Goal: Task Accomplishment & Management: Use online tool/utility

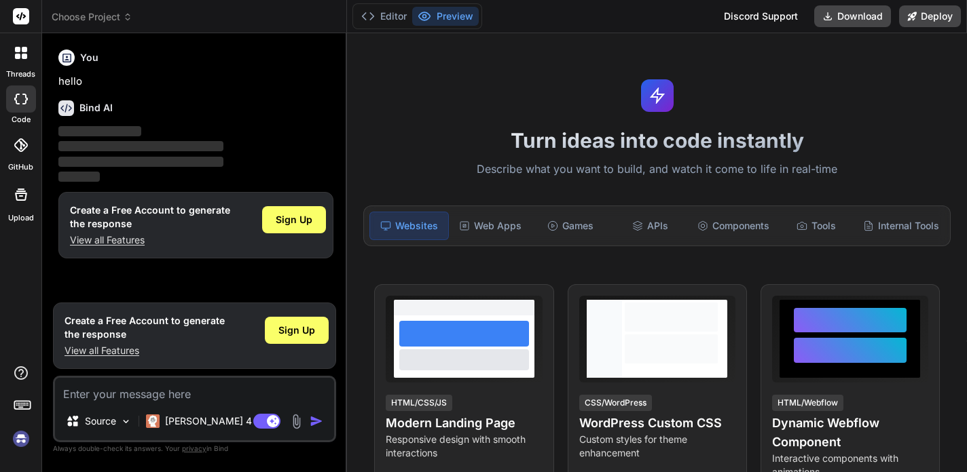
click at [507, 235] on div "Web Apps" at bounding box center [489, 226] width 77 height 29
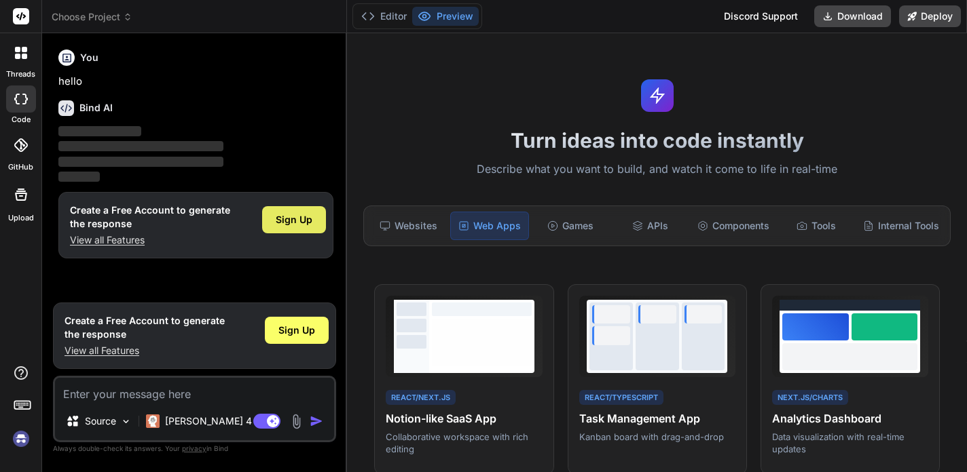
click at [313, 223] on div "Sign Up" at bounding box center [294, 219] width 64 height 27
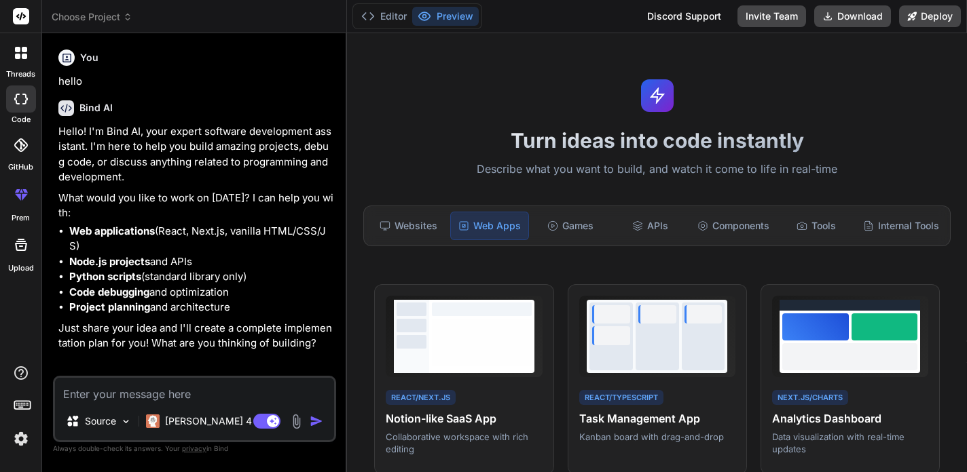
type textarea "x"
click at [200, 396] on textarea at bounding box center [194, 390] width 279 height 24
paste textarea "🚀 Loremi do Sitam ConsEcte (Adip Elitsed Doeiusmo, Te Incididu Utl) Etdolo Magn…"
type textarea "🚀 Loremi do Sitam ConsEcte (Adip Elitsed Doeiusmo, Te Incididu Utl) Etdolo Magn…"
type textarea "x"
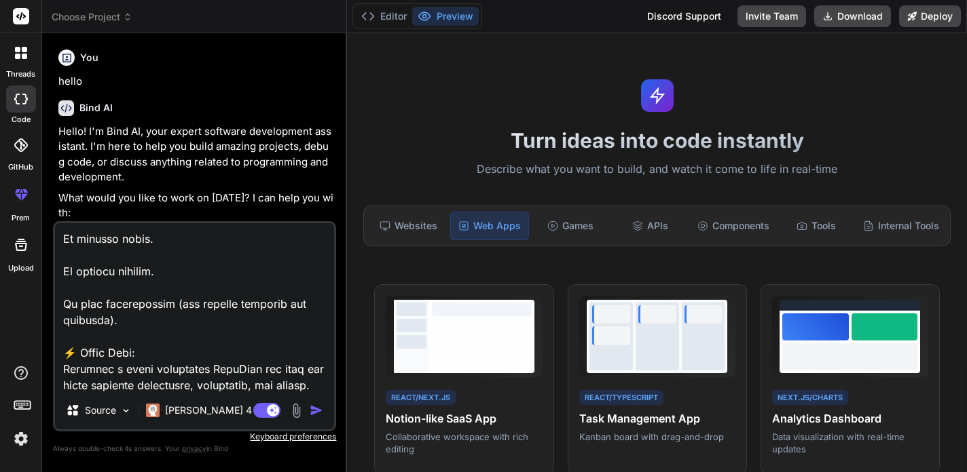
scroll to position [2479, 0]
type textarea "🚀 Loremi do Sitam ConsEcte (Adip Elitsed Doeiusmo, Te Incididu Utl) Etdolo Magn…"
click at [314, 410] on img "button" at bounding box center [317, 411] width 14 height 14
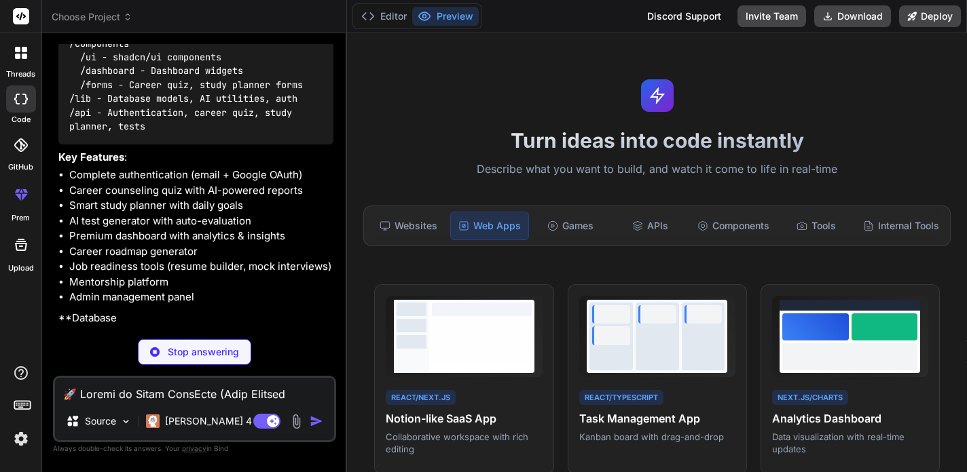
scroll to position [1460, 0]
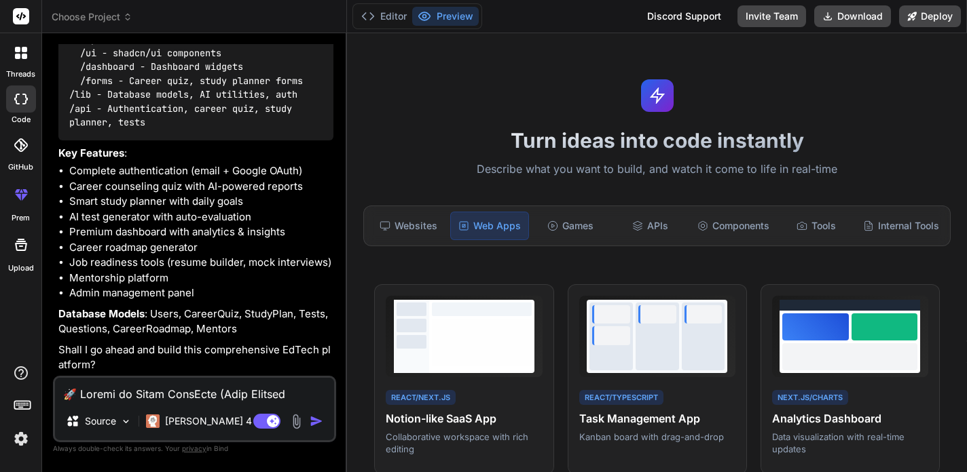
type textarea "x"
click at [185, 392] on textarea at bounding box center [194, 390] width 279 height 24
type textarea "y"
type textarea "x"
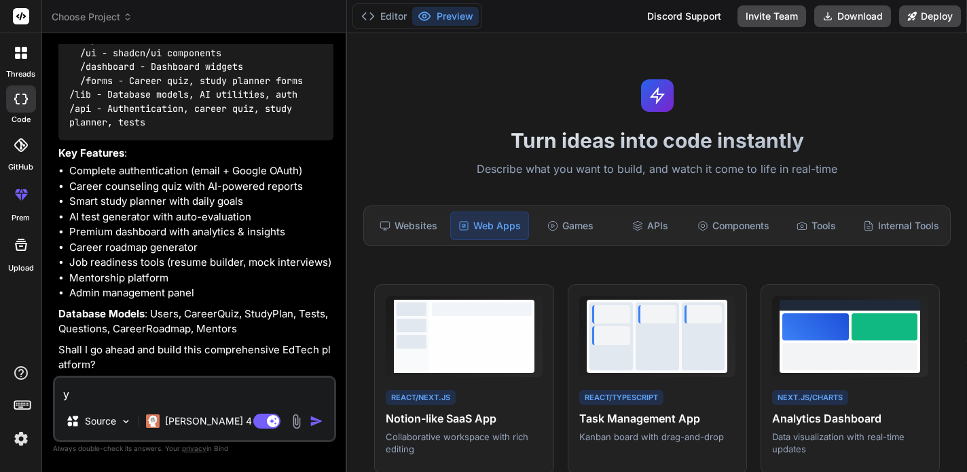
type textarea "ye"
type textarea "x"
type textarea "yes"
type textarea "x"
type textarea "yes"
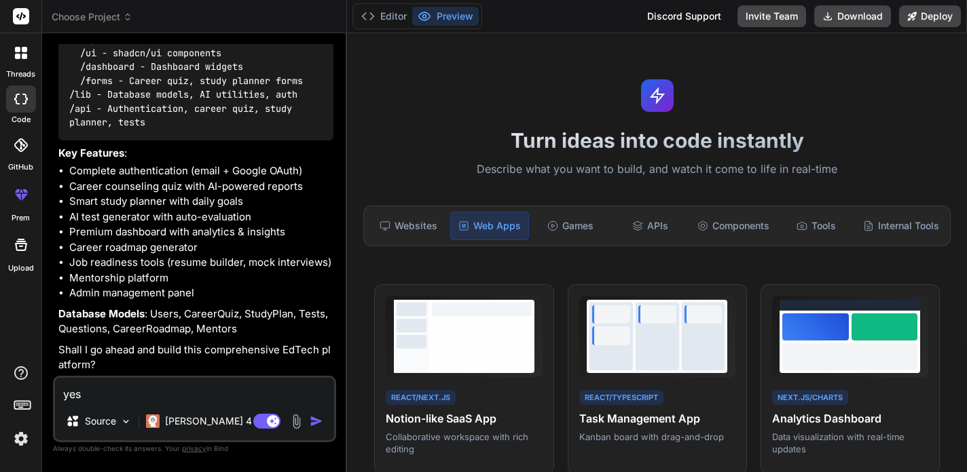
type textarea "x"
type textarea "yes m"
type textarea "x"
type textarea "yes ma"
type textarea "x"
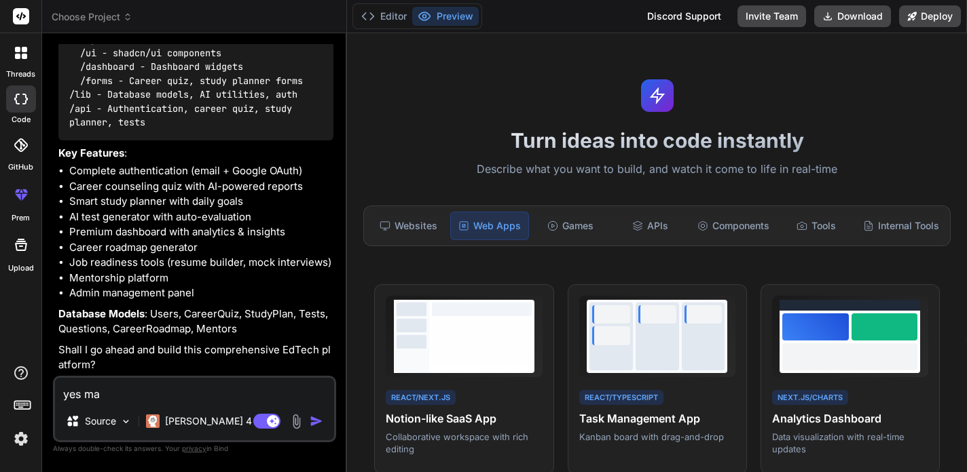
type textarea "yes mak"
type textarea "x"
type textarea "yes make"
type textarea "x"
type textarea "yes make"
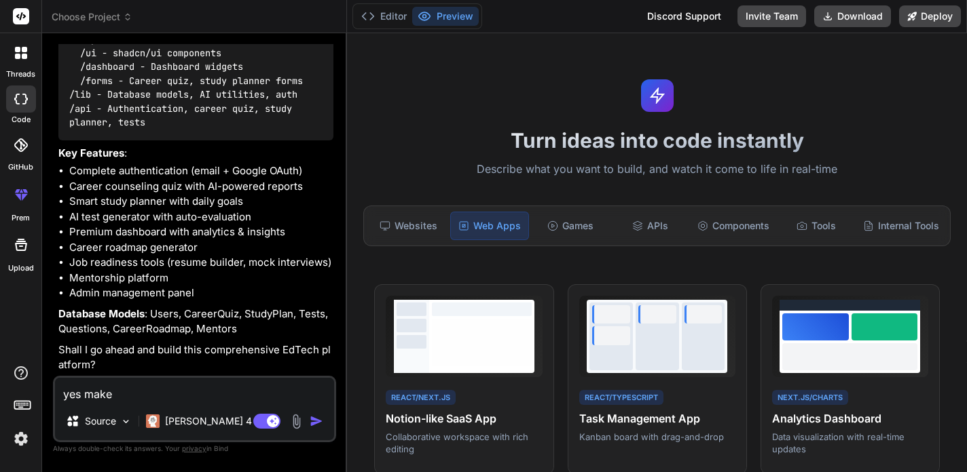
type textarea "x"
type textarea "yes make i"
type textarea "x"
type textarea "yes make it"
type textarea "x"
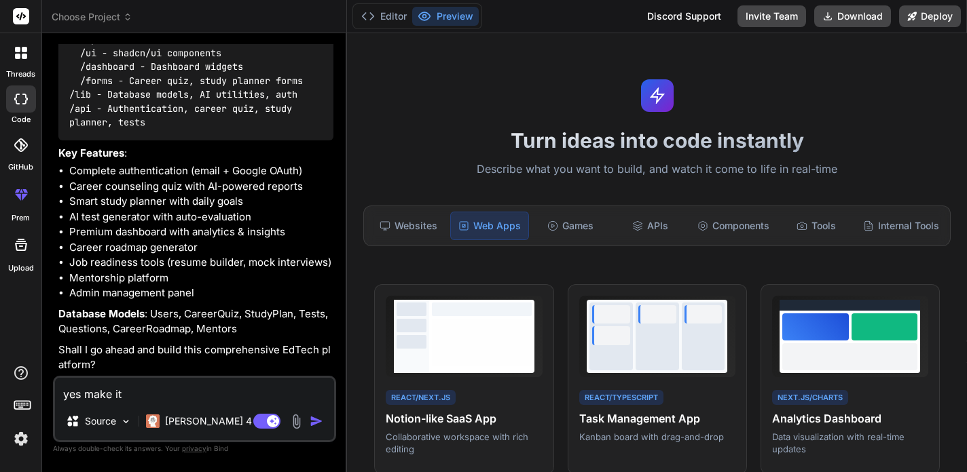
type textarea "yes make it"
type textarea "x"
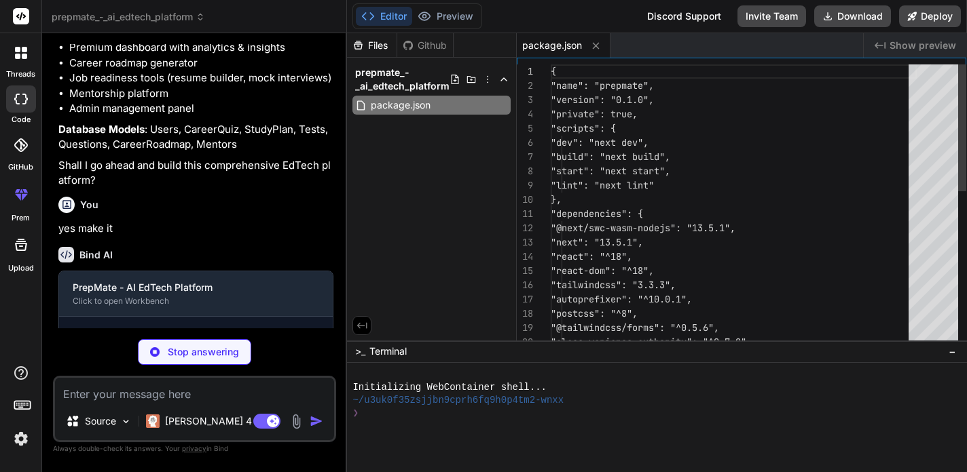
scroll to position [1697, 0]
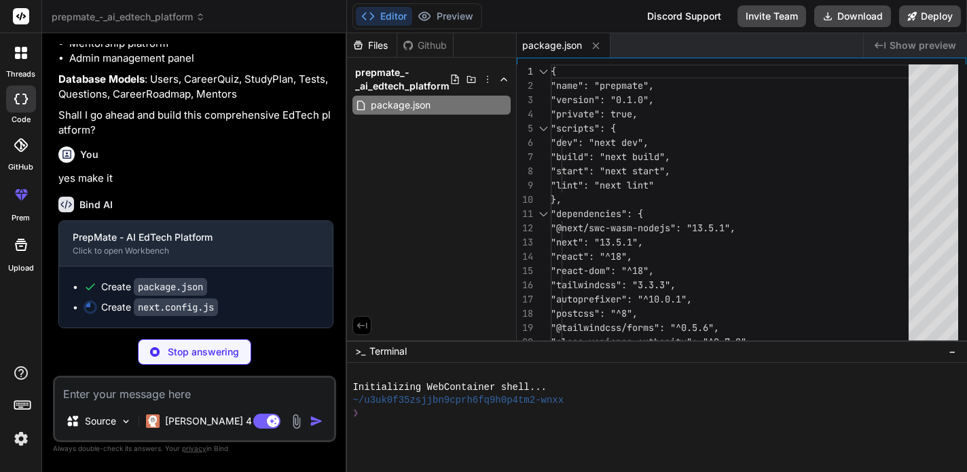
type textarea "x"
type textarea "module.exports = nextConfig"
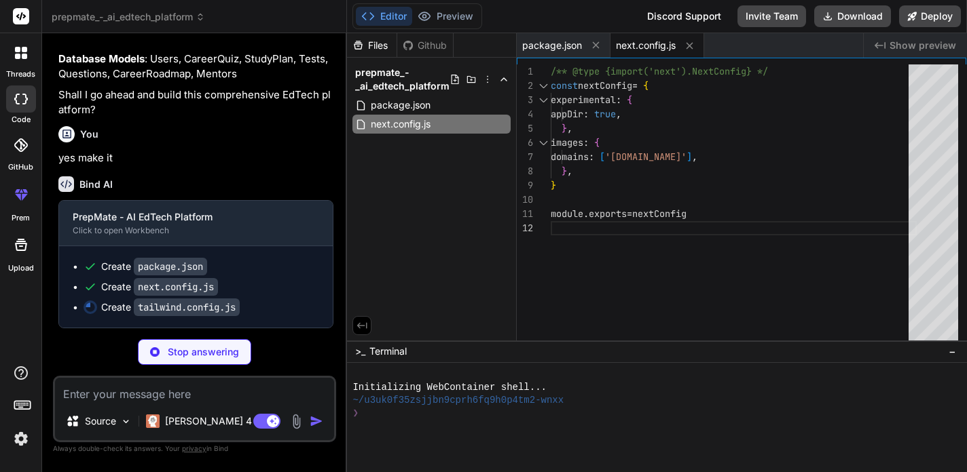
type textarea "x"
type textarea "animation: { "accordion-down": "accordion-down 0.2s ease-out", "accordion-up": …"
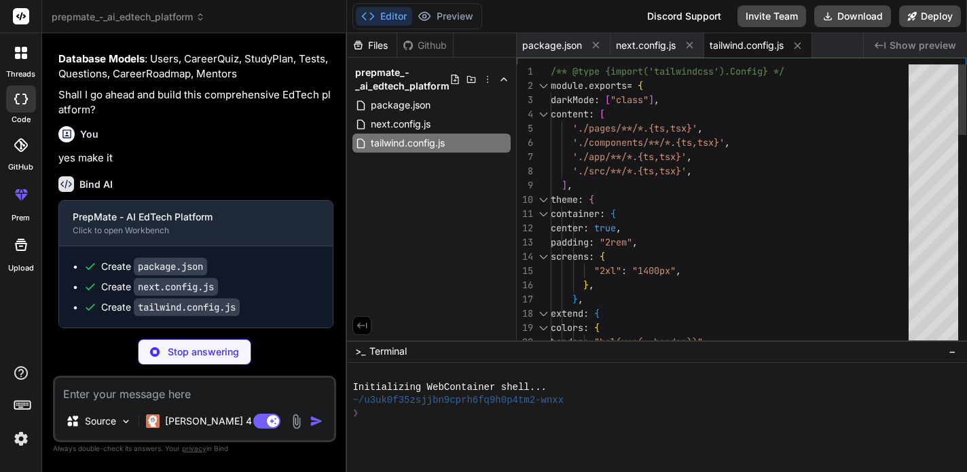
type textarea "x"
type textarea "module.exports = { plugins: { tailwindcss: {}, autoprefixer: {}, }, }"
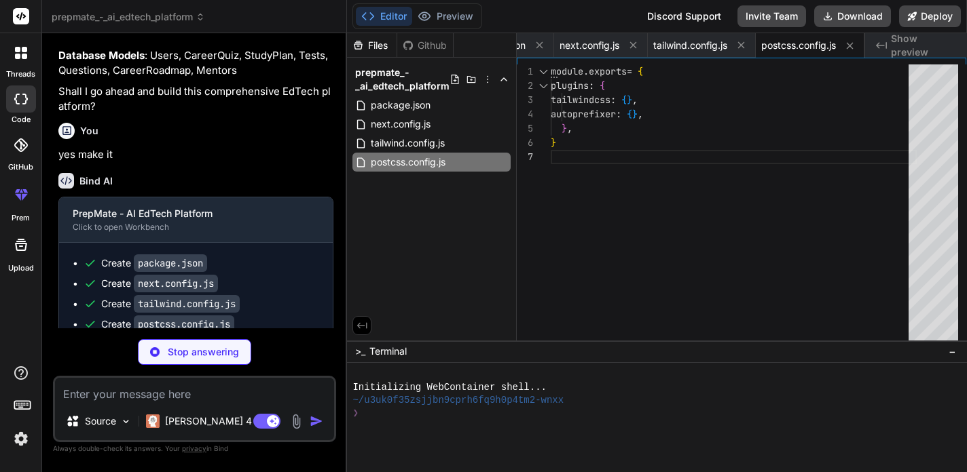
type textarea "x"
type textarea "box-shadow: 0 10px 25px rgba(0,0,0,0.1); }"
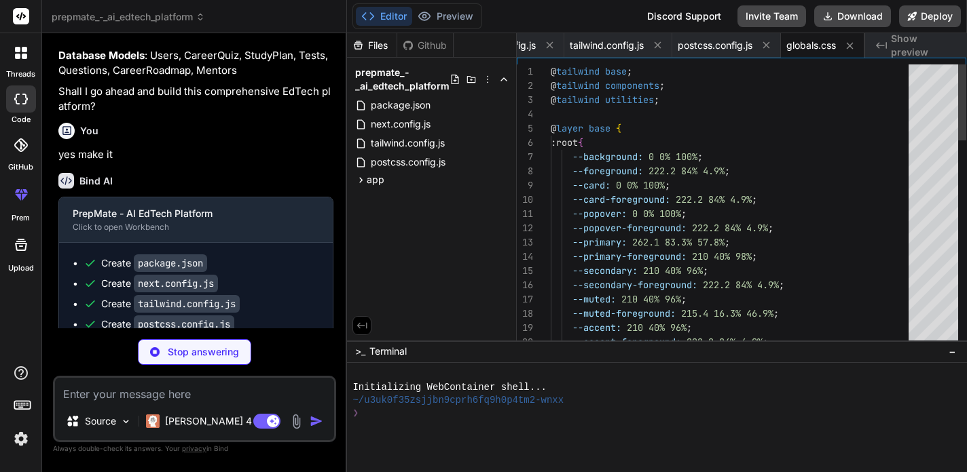
type textarea "x"
type textarea "transform: translateY(-4px); box-shadow: 0 10px 25px rgba(0,0,0,0.1); }"
type textarea "x"
type textarea "import { clsx } from "clsx" import { twMerge } from "tailwind-merge" export fun…"
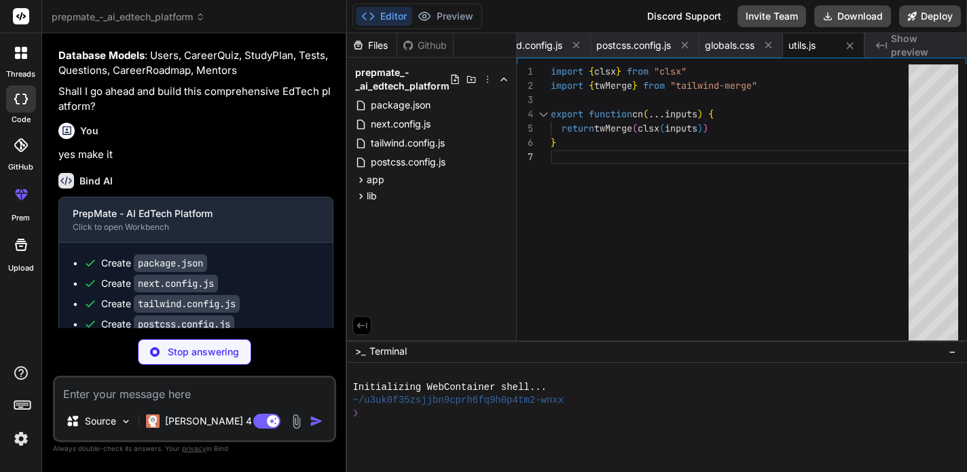
type textarea "x"
type textarea "/> ) }) Button.displayName = "Button" export { Button }"
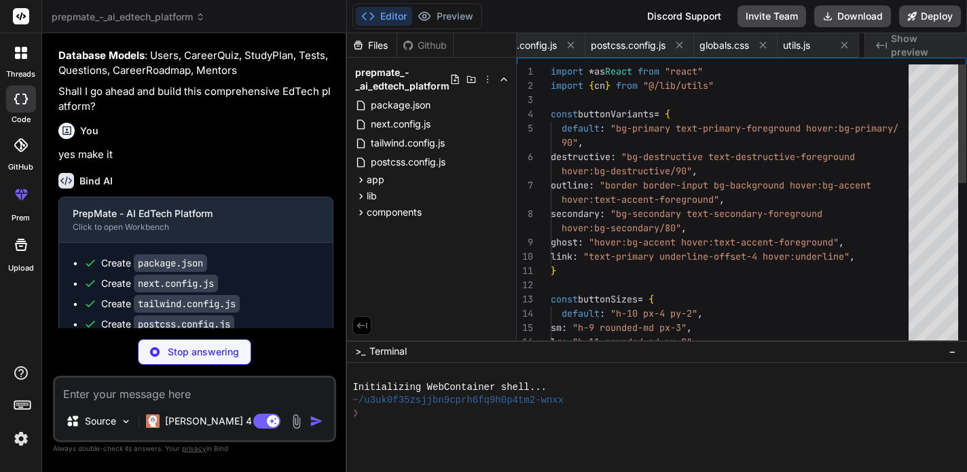
scroll to position [0, 308]
type textarea "x"
type textarea "ref={ref} className={cn("flex items-center p-6 pt-0", className)} {...props} />…"
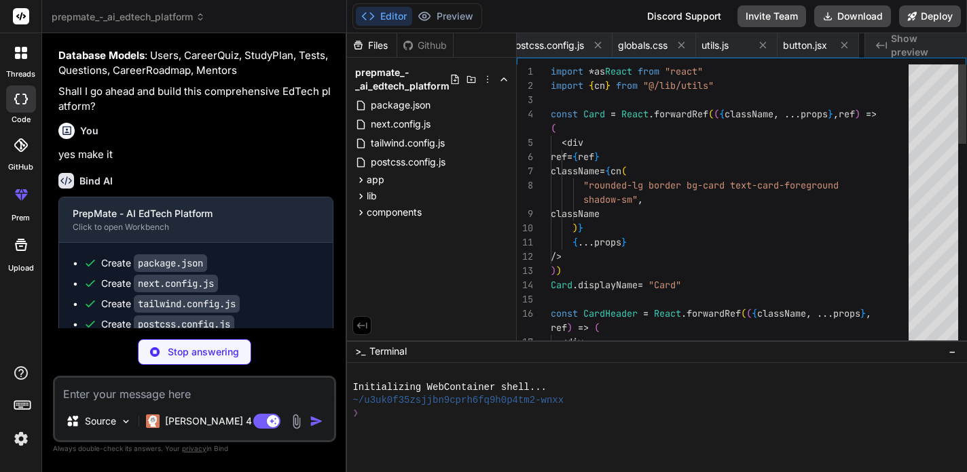
scroll to position [0, 390]
type textarea "x"
type textarea "/> ) }) Input.displayName = "Input" export { Input }"
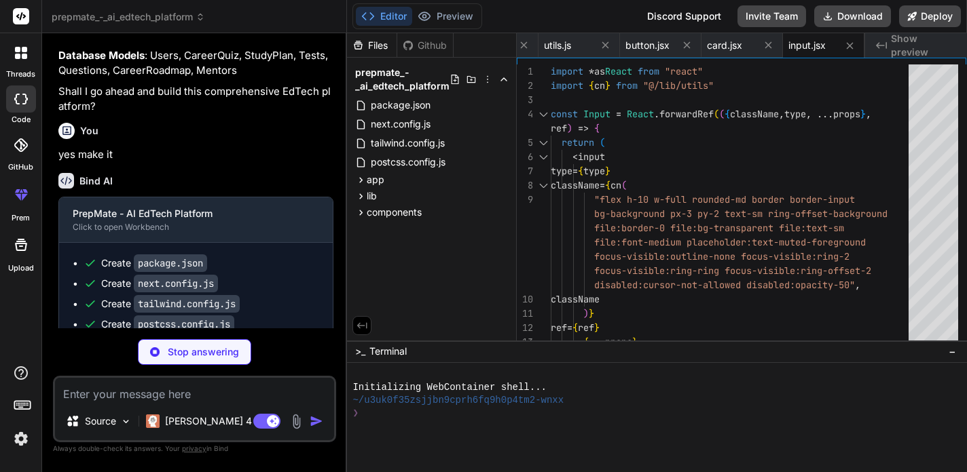
type textarea "x"
type textarea ") }) Textarea.displayName = "Textarea" export { Textarea }"
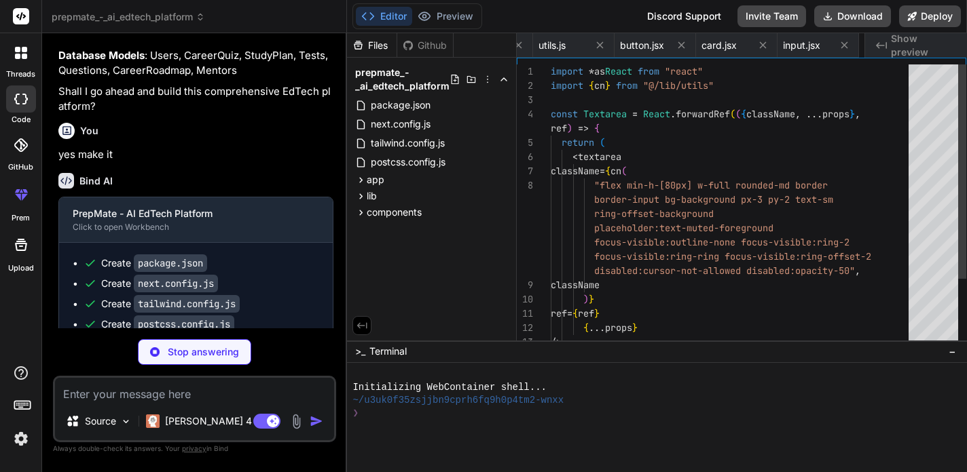
scroll to position [85, 0]
type textarea "x"
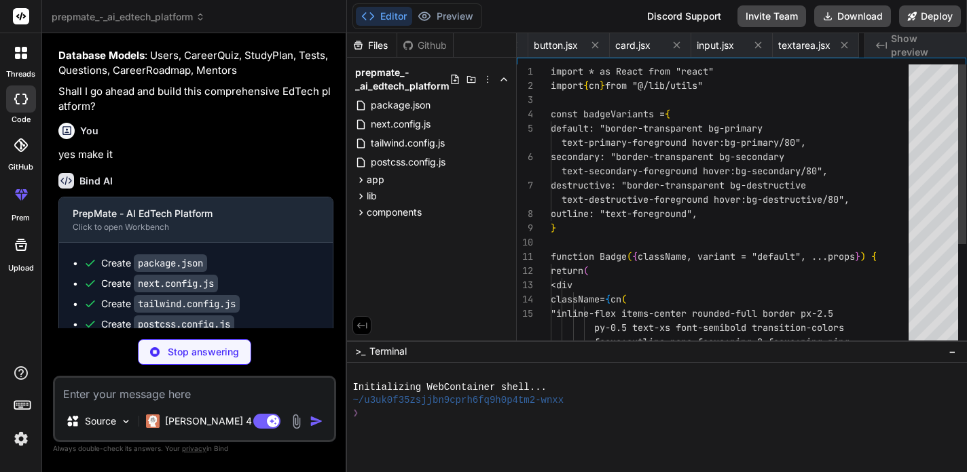
scroll to position [14, 0]
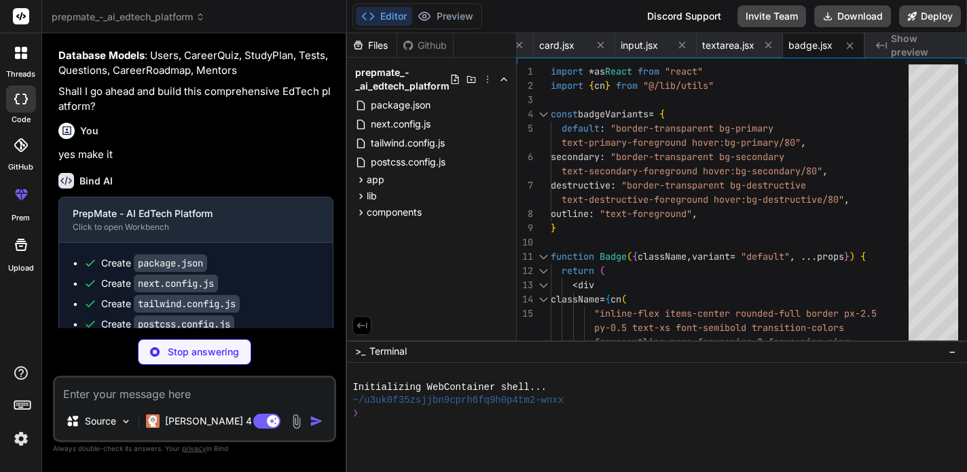
type textarea "x"
type textarea ")) Progress.displayName = "Progress" export { Progress }"
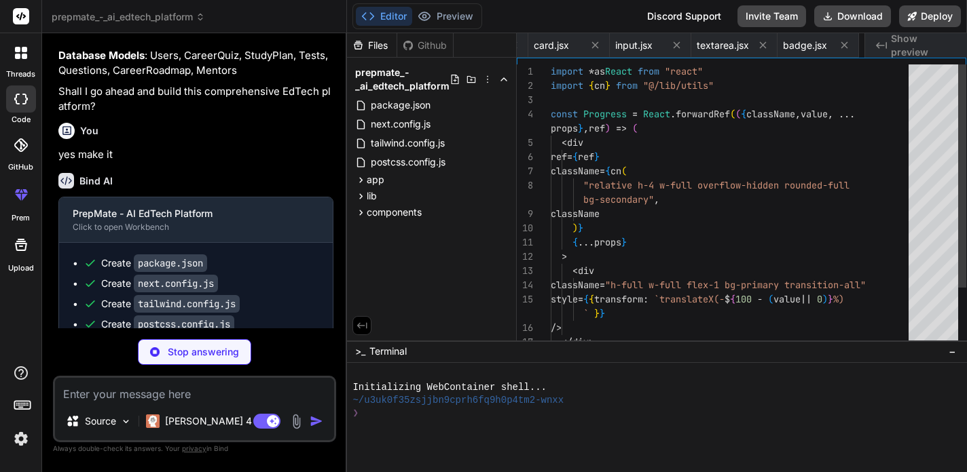
scroll to position [71, 0]
type textarea "x"
type textarea "export default function RootLayout({ children }) { return ( <html lang="en"> <b…"
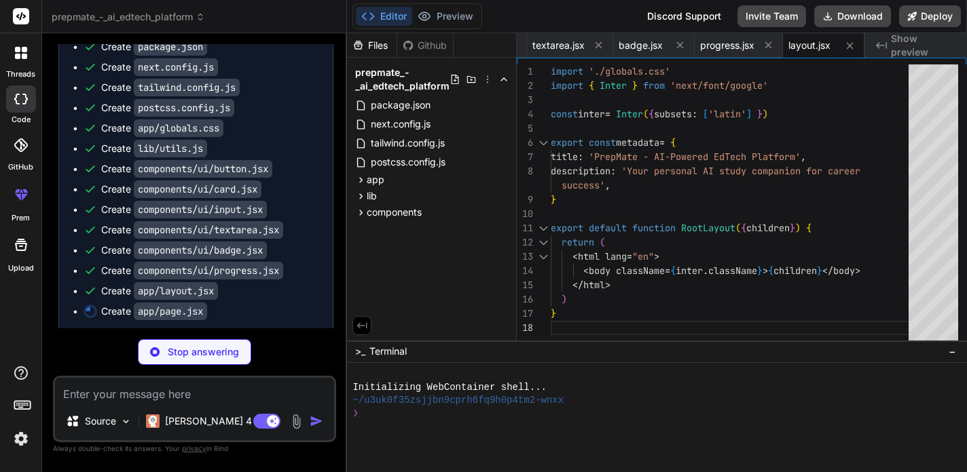
scroll to position [1962, 0]
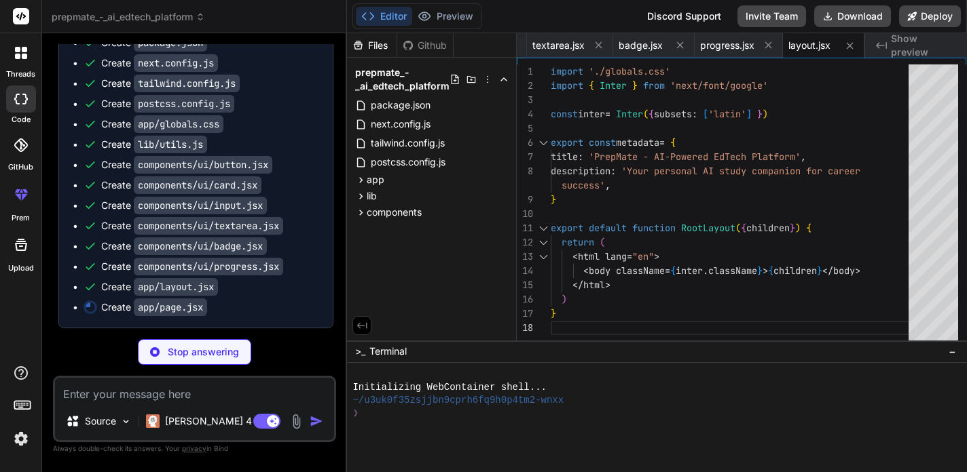
type textarea "x"
type textarea "</div> ) }"
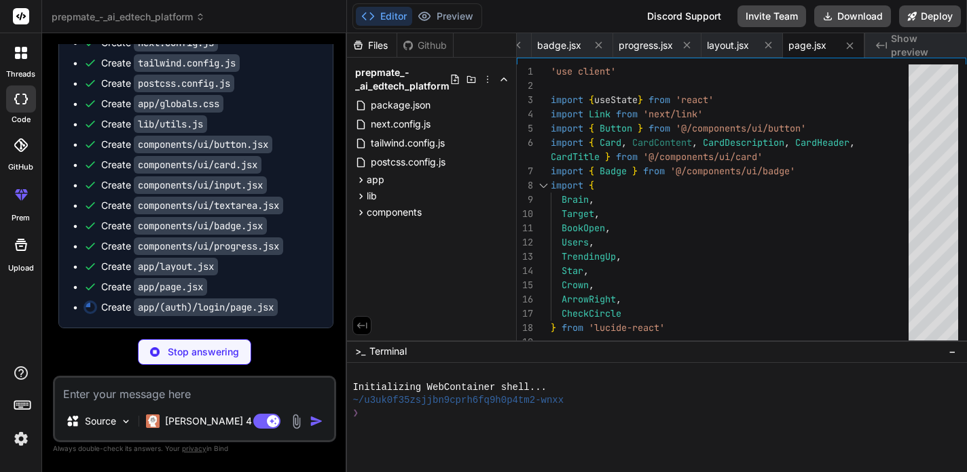
type textarea "x"
type textarea "Sign up </Link> </p> </CardContent> </Card> </div> </div> ) }"
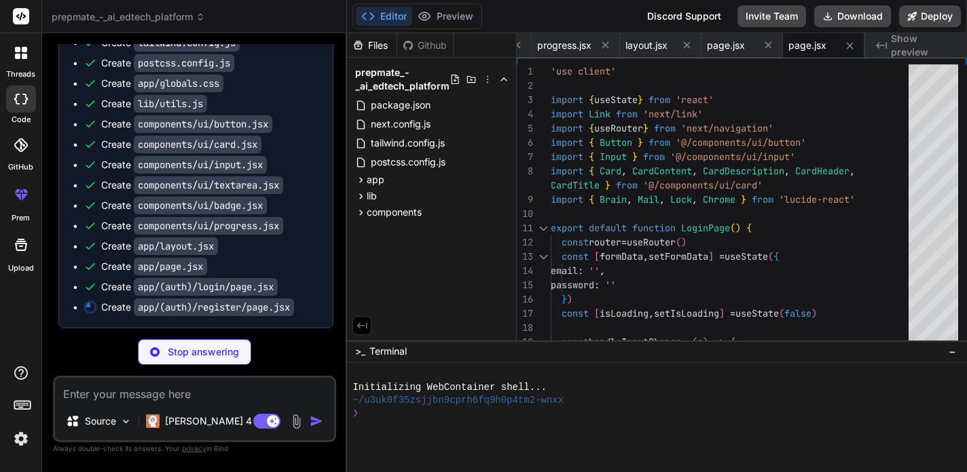
scroll to position [2002, 0]
click at [187, 424] on p "[PERSON_NAME] 4 S.." at bounding box center [215, 422] width 101 height 14
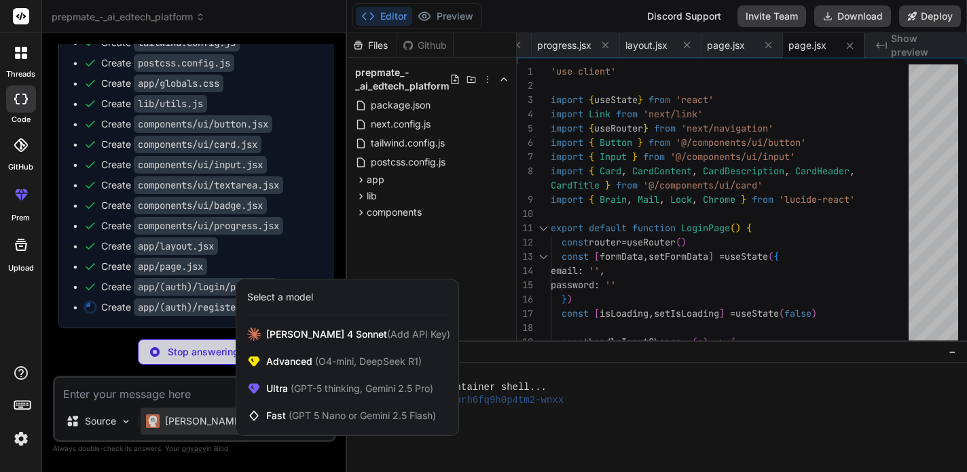
type textarea "x"
type textarea ") }"
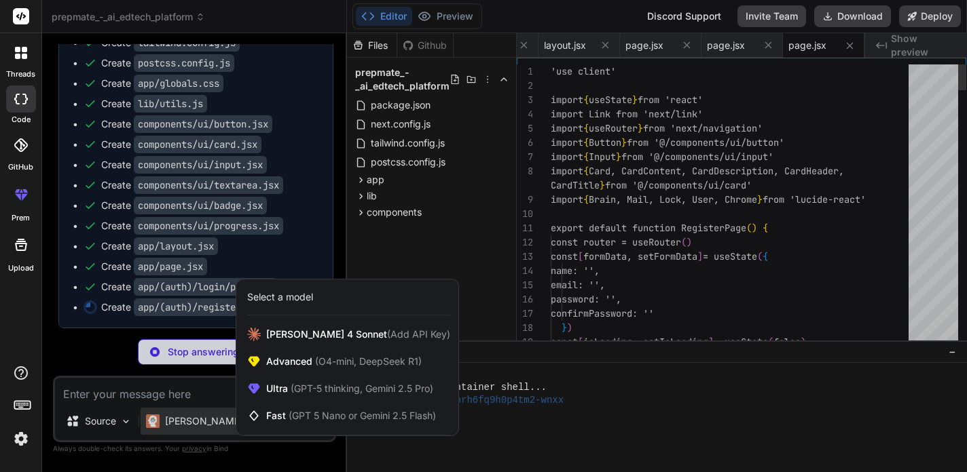
scroll to position [42, 0]
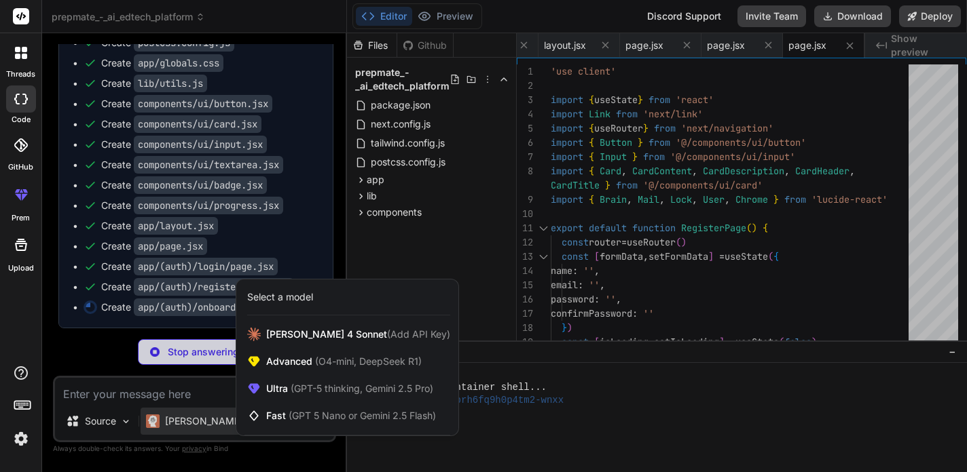
click at [202, 397] on div at bounding box center [483, 236] width 967 height 472
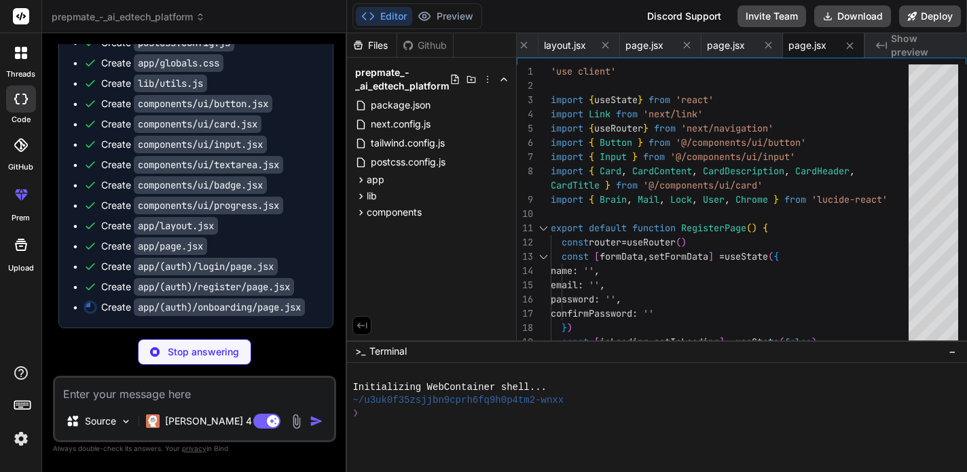
scroll to position [2023, 0]
type textarea "x"
type textarea ")} </div> </div> </div> ) }"
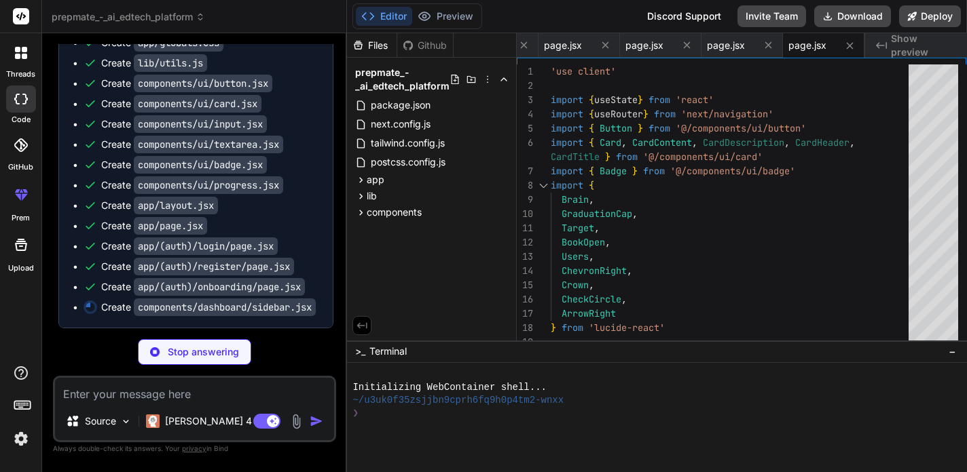
scroll to position [2057, 0]
type textarea "x"
type textarea "}"
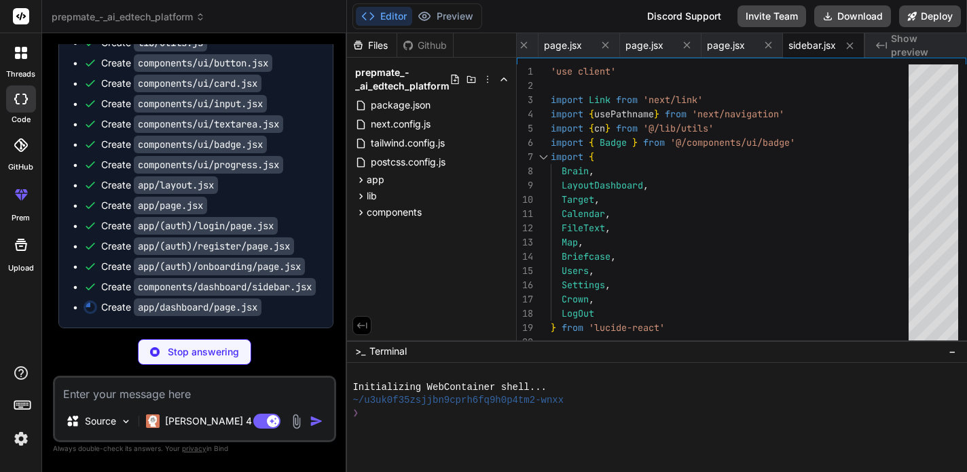
scroll to position [2077, 0]
type textarea "x"
type textarea "</div> </CardContent> </Card> </div> </div> </div> </div> ) }"
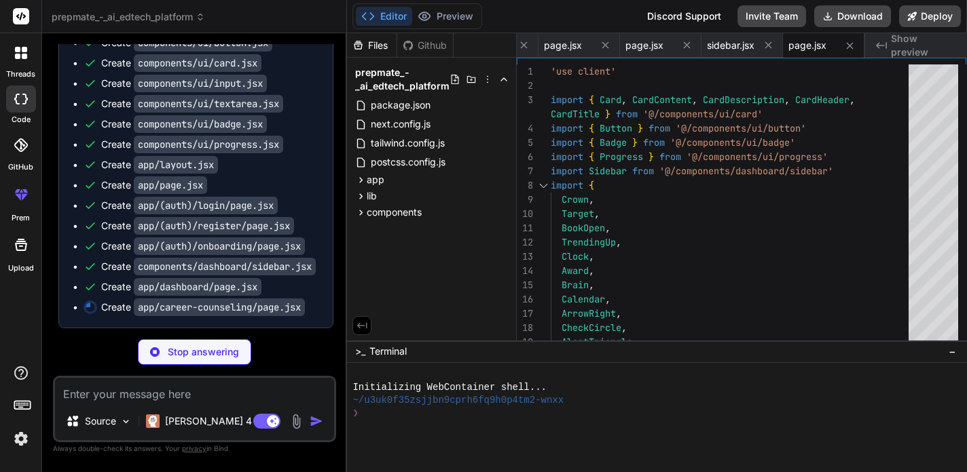
scroll to position [2097, 0]
type textarea "x"
type textarea "} }"
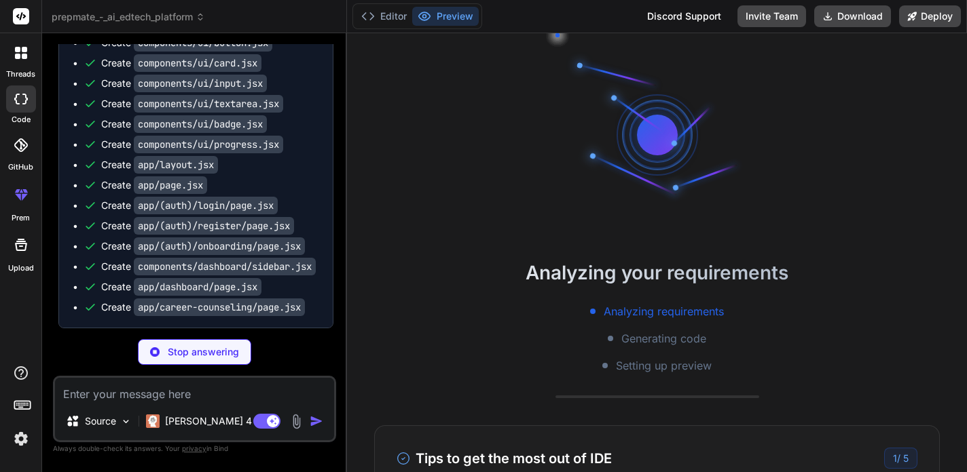
scroll to position [26, 0]
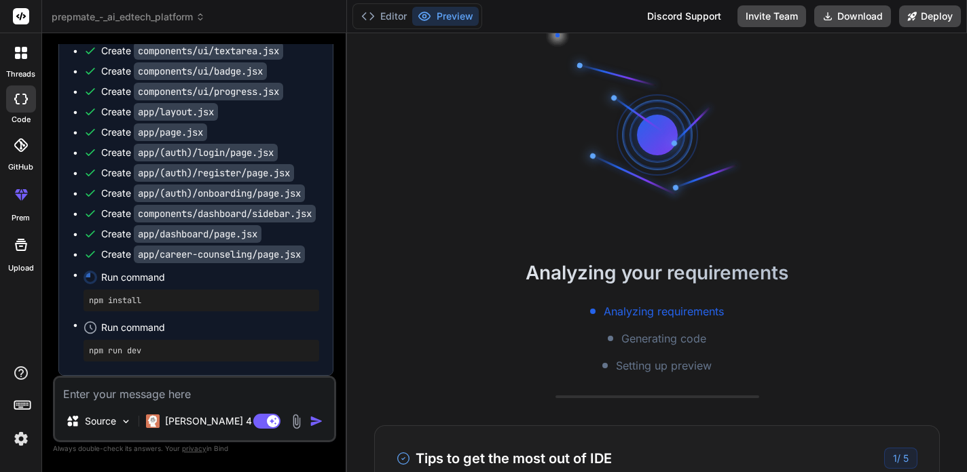
type textarea "x"
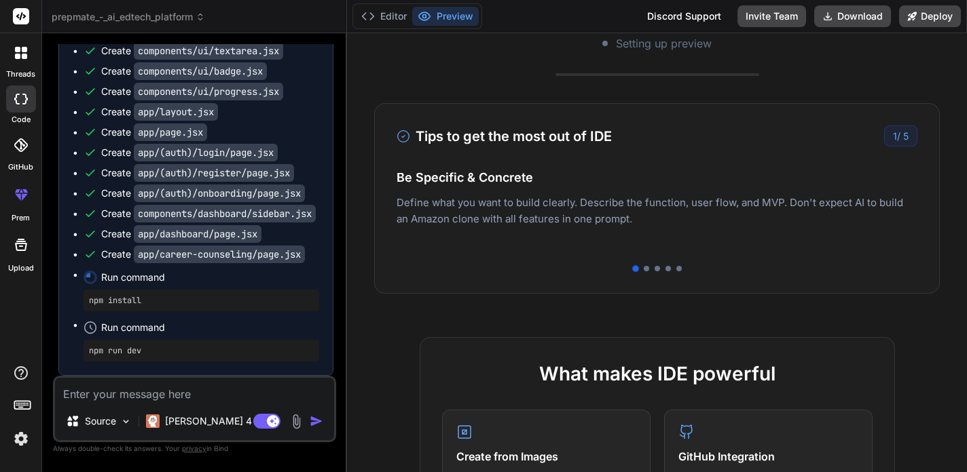
scroll to position [298, 0]
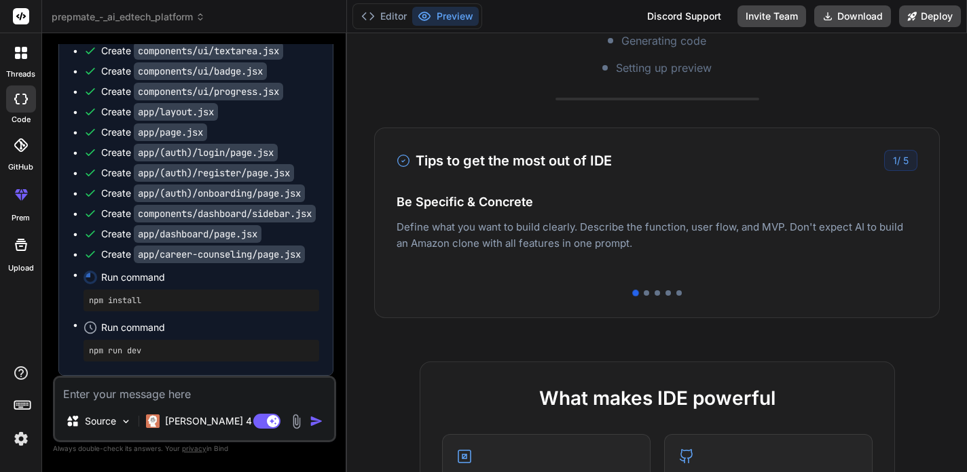
click at [648, 295] on div at bounding box center [656, 292] width 521 height 5
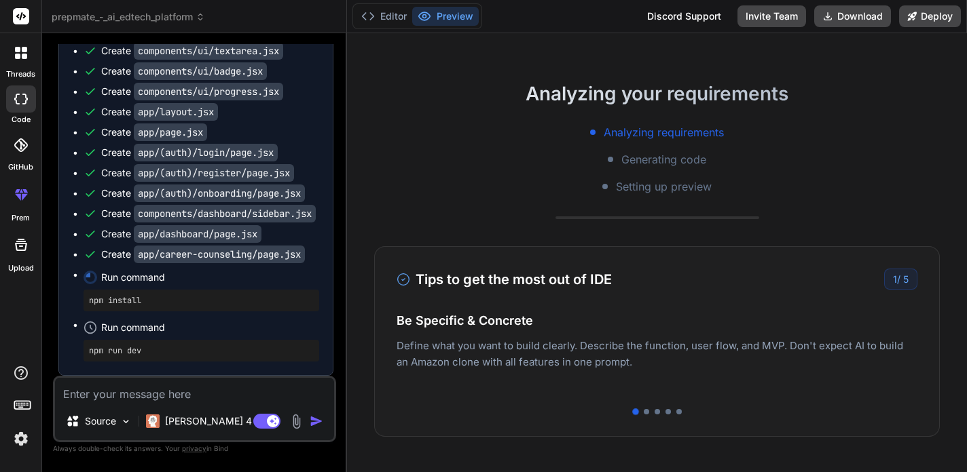
scroll to position [160, 0]
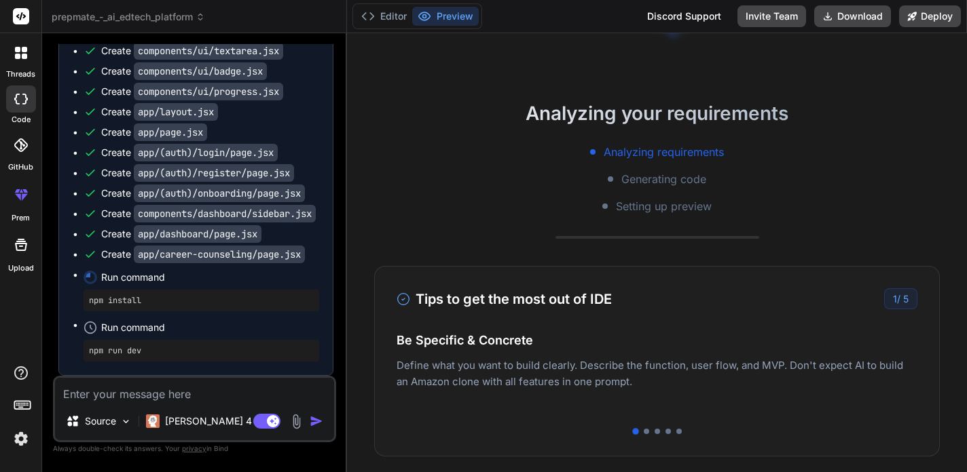
click at [214, 305] on pre "npm install" at bounding box center [201, 300] width 225 height 11
click at [219, 354] on pre "npm run dev" at bounding box center [201, 350] width 225 height 11
click at [226, 394] on textarea at bounding box center [194, 390] width 279 height 24
type textarea "n"
type textarea "x"
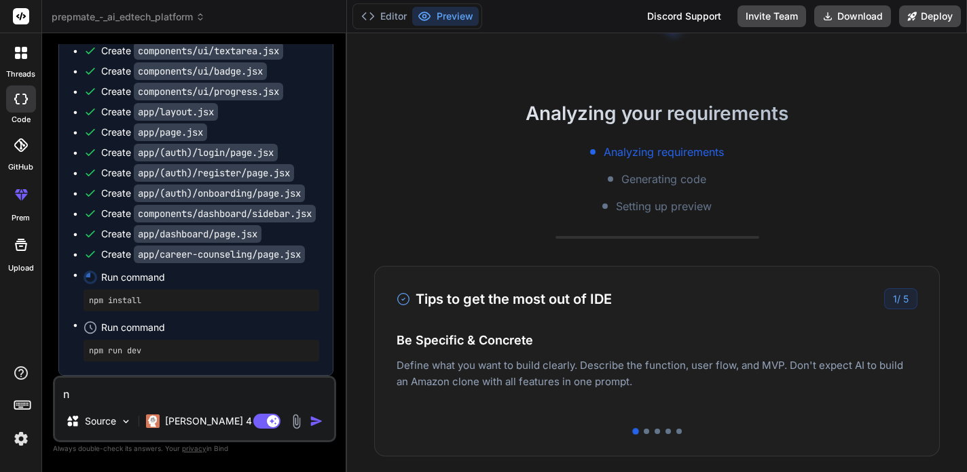
type textarea "np"
type textarea "x"
type textarea "npm"
type textarea "x"
type textarea "npm"
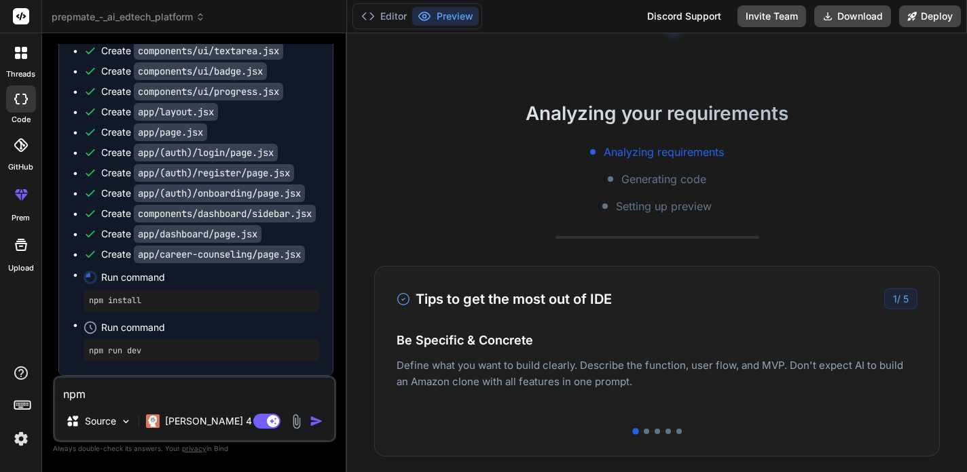
type textarea "x"
type textarea "npm r"
type textarea "x"
type textarea "npm ru"
type textarea "x"
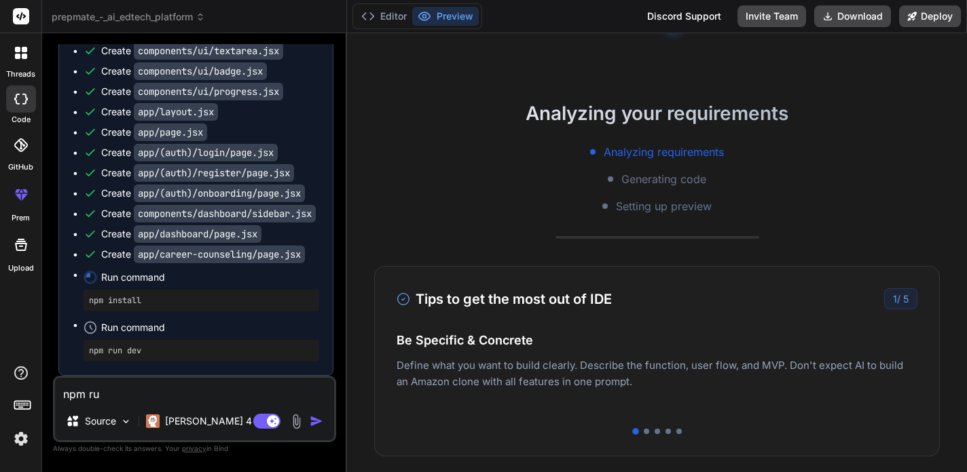
type textarea "npm run"
type textarea "x"
type textarea "npm run"
type textarea "x"
type textarea "npm run d"
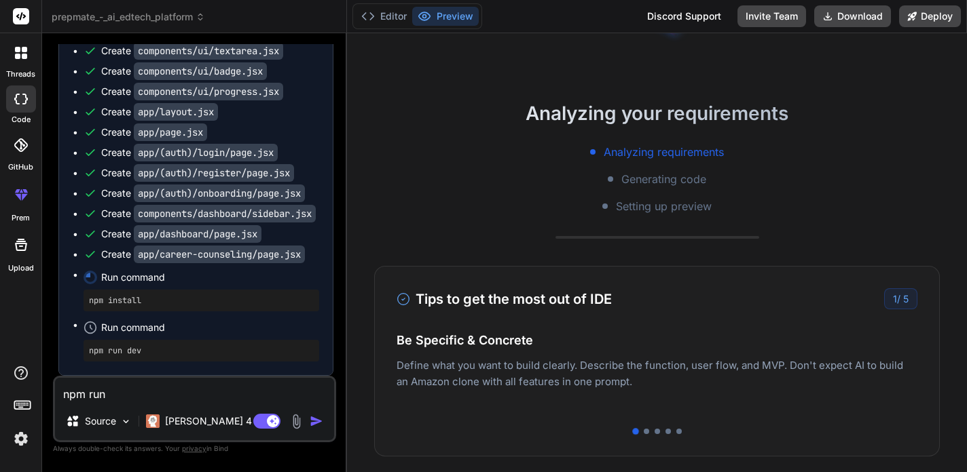
type textarea "x"
type textarea "npm run de"
type textarea "x"
type textarea "npm run dev"
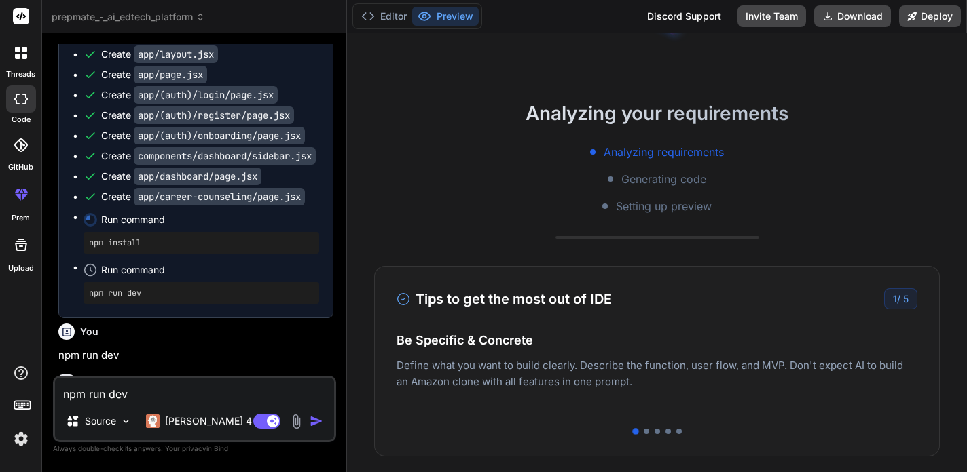
type textarea "x"
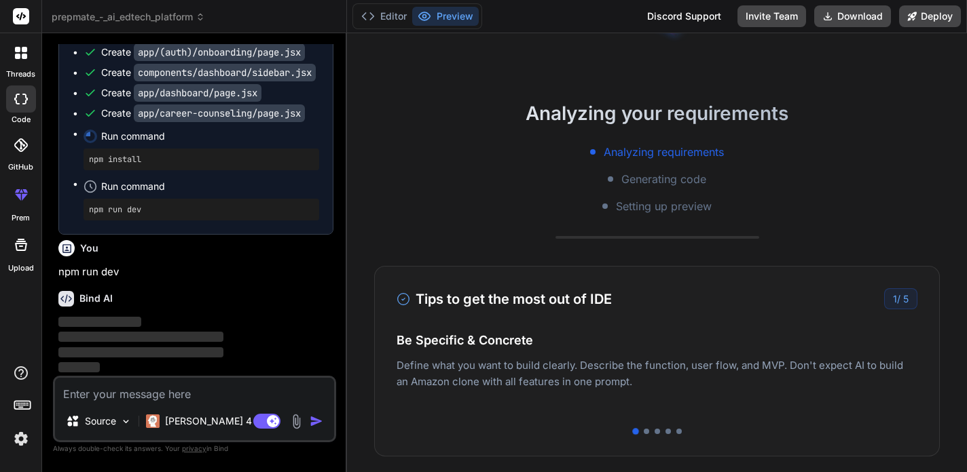
scroll to position [2291, 0]
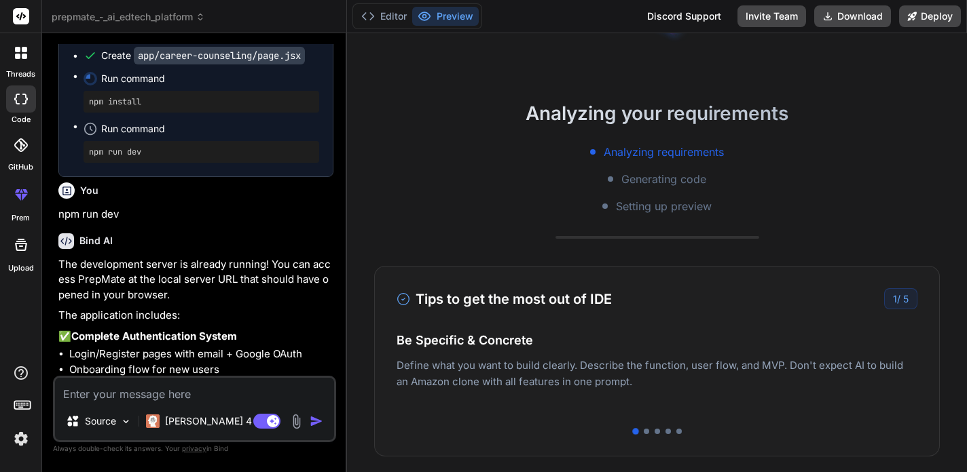
type textarea "x"
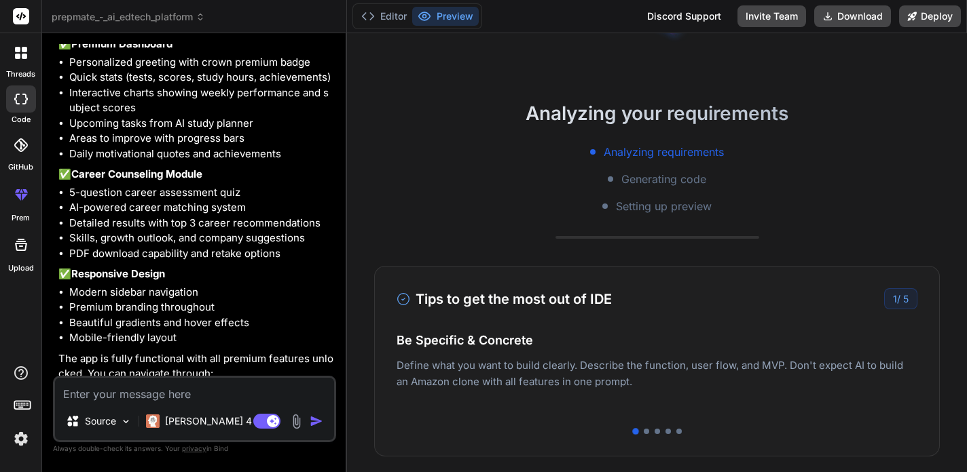
scroll to position [2804, 0]
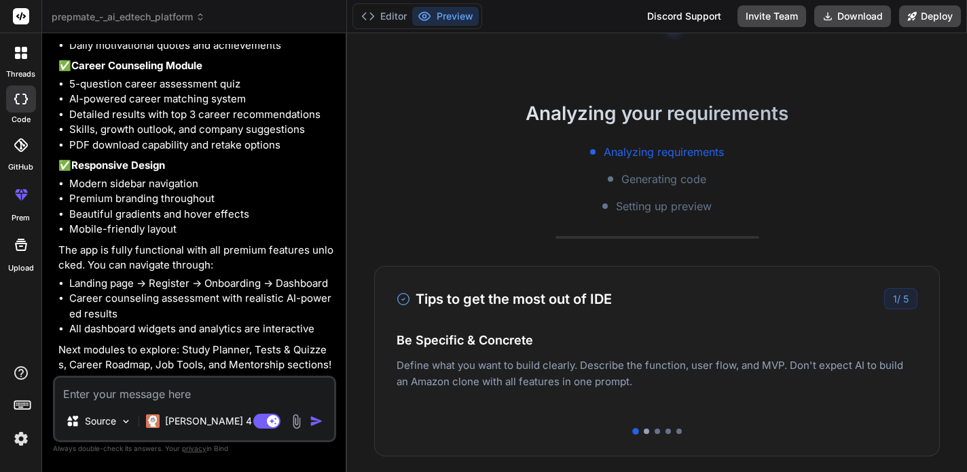
click at [645, 431] on div at bounding box center [645, 431] width 5 height 5
click at [658, 431] on div at bounding box center [656, 431] width 5 height 5
click at [670, 431] on div at bounding box center [656, 431] width 521 height 5
click at [666, 434] on div at bounding box center [656, 431] width 521 height 5
click at [664, 429] on div at bounding box center [656, 431] width 521 height 5
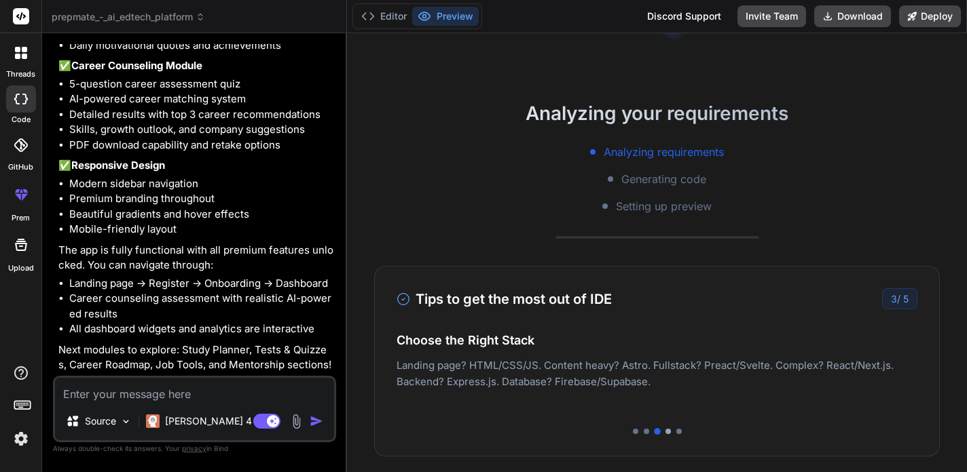
click at [667, 433] on div at bounding box center [667, 431] width 5 height 5
click at [681, 432] on div at bounding box center [678, 431] width 5 height 5
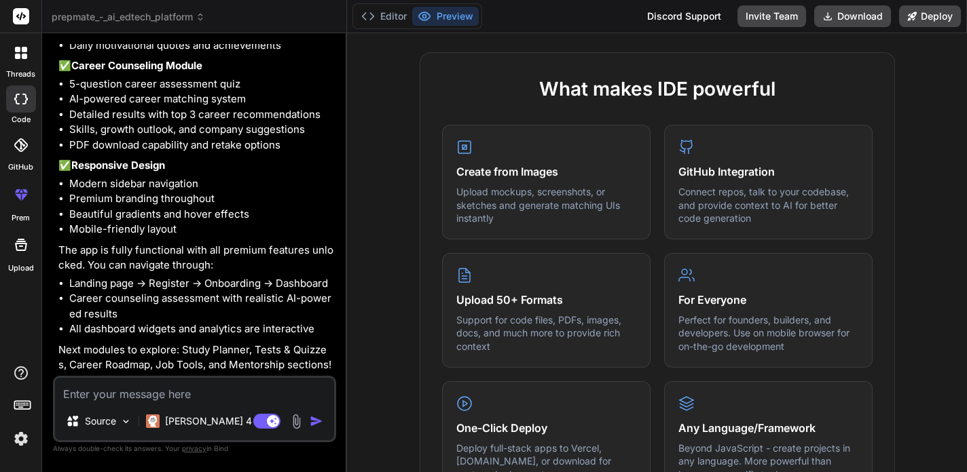
scroll to position [610, 0]
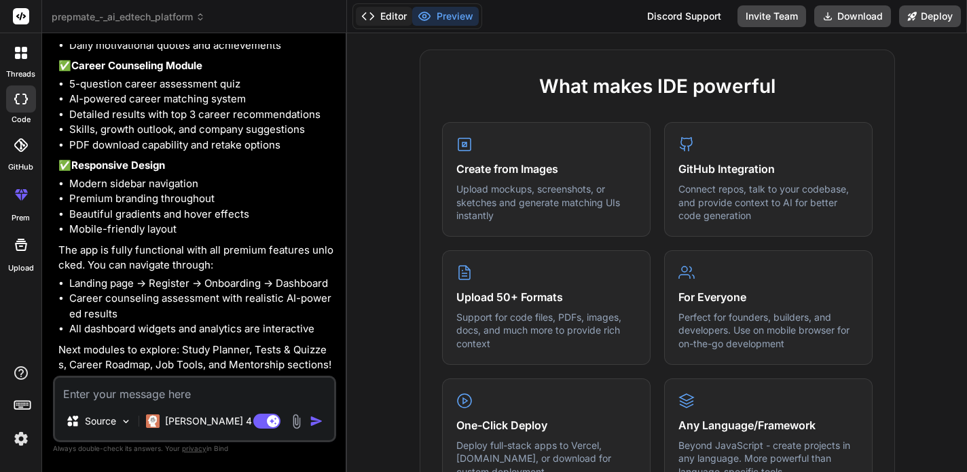
click at [391, 20] on button "Editor" at bounding box center [384, 16] width 56 height 19
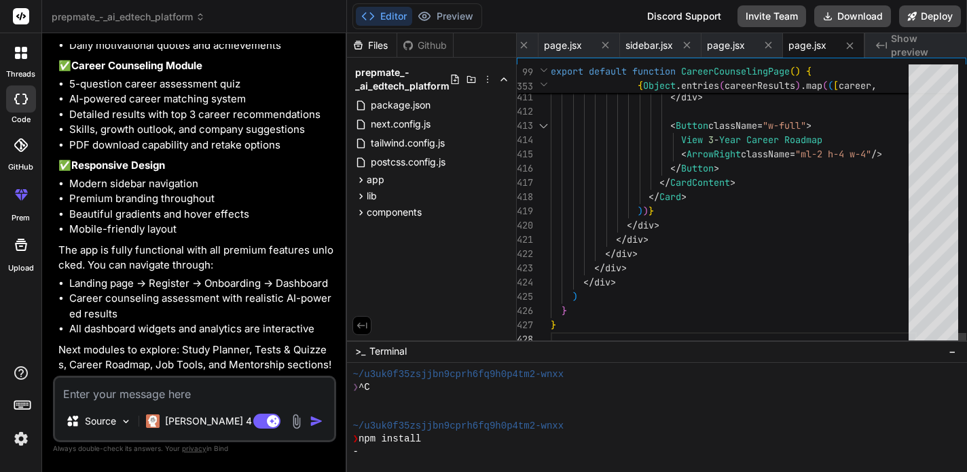
scroll to position [29, 0]
click at [179, 282] on li "Landing page → Register → Onboarding → Dashboard" at bounding box center [201, 284] width 264 height 16
click at [431, 12] on icon at bounding box center [424, 17] width 14 height 14
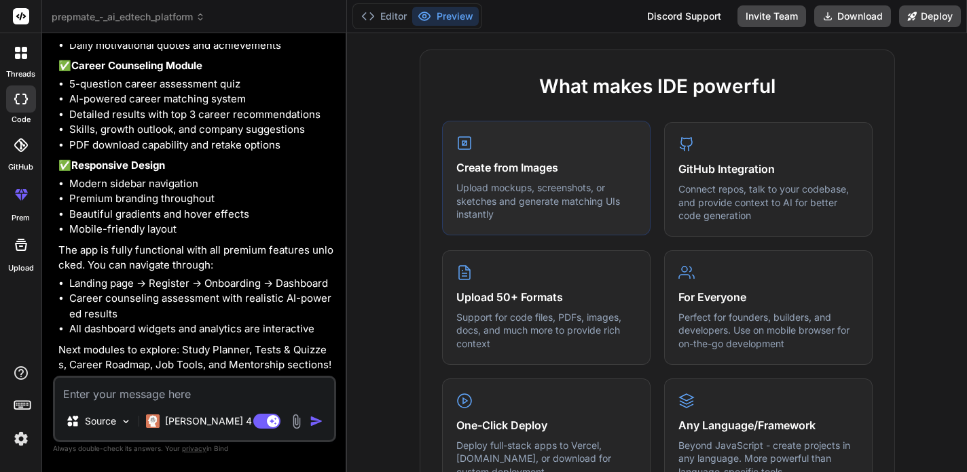
click at [573, 151] on div "Create from Images Upload mockups, screenshots, or sketches and generate matchi…" at bounding box center [546, 178] width 208 height 115
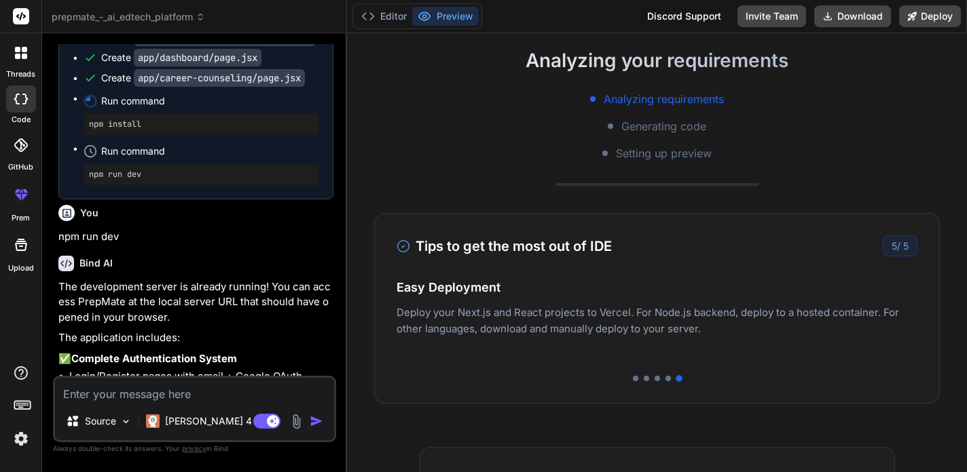
scroll to position [210, 0]
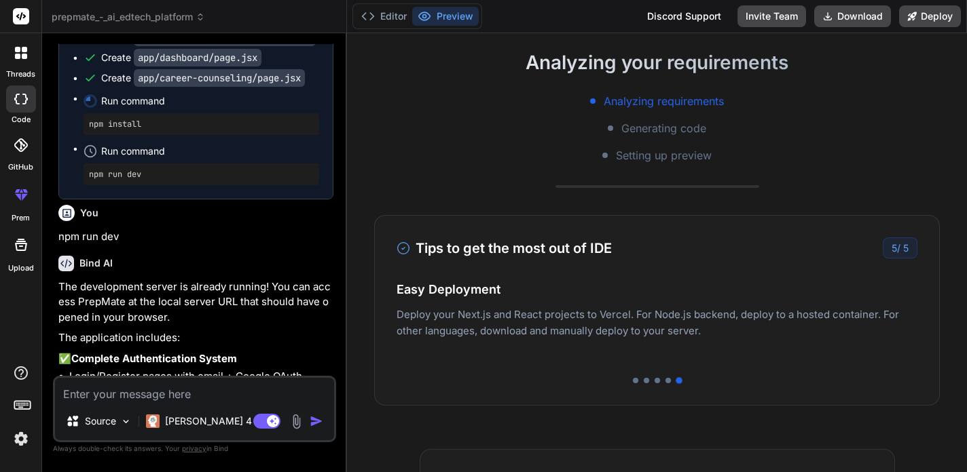
click at [691, 133] on span "Generating code" at bounding box center [663, 128] width 85 height 16
click at [692, 157] on span "Setting up preview" at bounding box center [664, 155] width 96 height 16
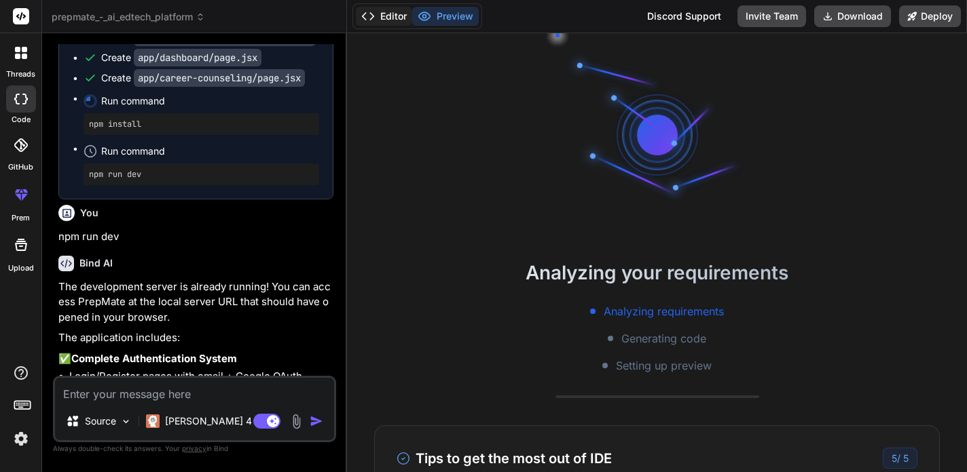
click at [400, 22] on button "Editor" at bounding box center [384, 16] width 56 height 19
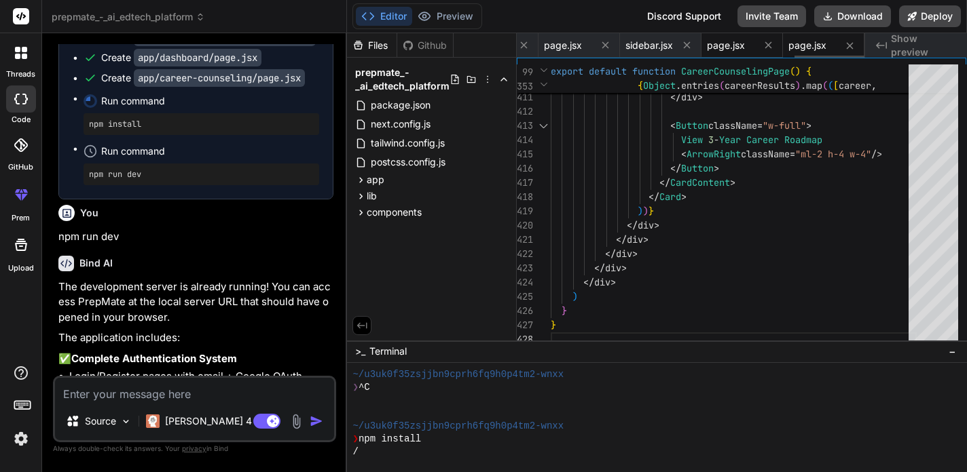
click at [744, 49] on div "page.jsx" at bounding box center [731, 46] width 48 height 14
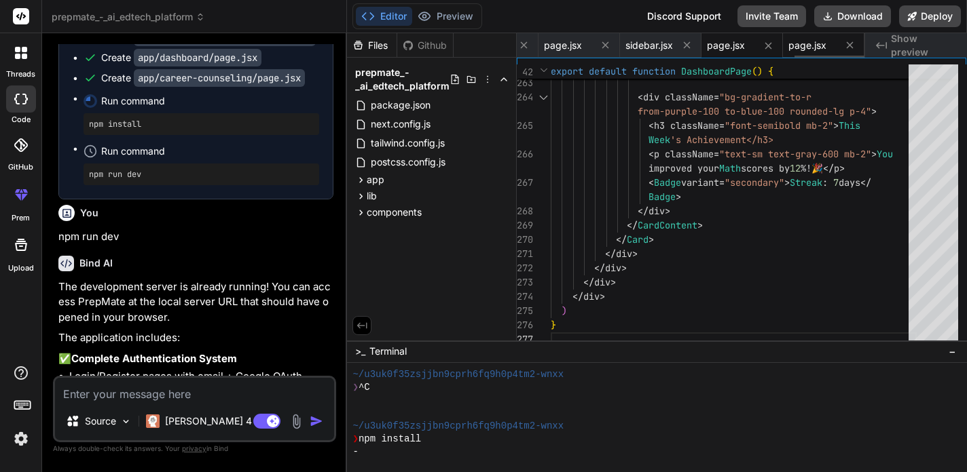
click at [821, 43] on span "page.jsx" at bounding box center [807, 46] width 38 height 14
type textarea "} }"
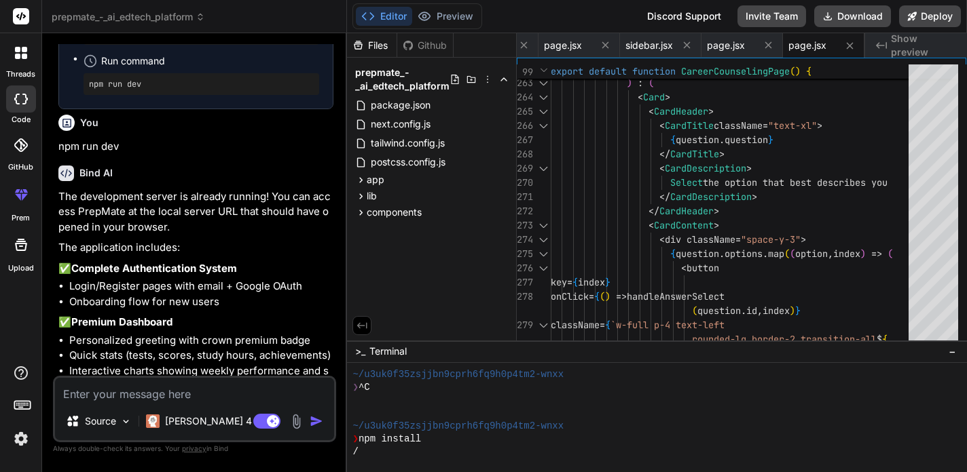
scroll to position [2363, 0]
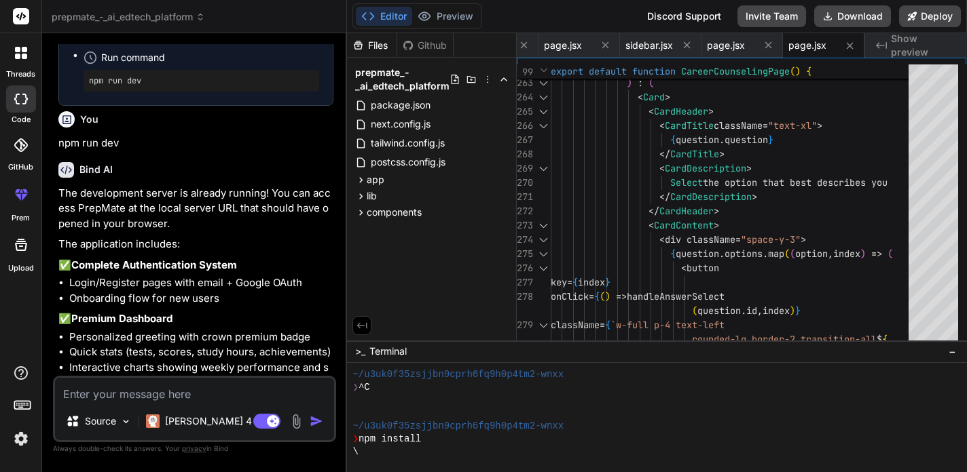
click at [174, 64] on span "Run command" at bounding box center [210, 58] width 218 height 14
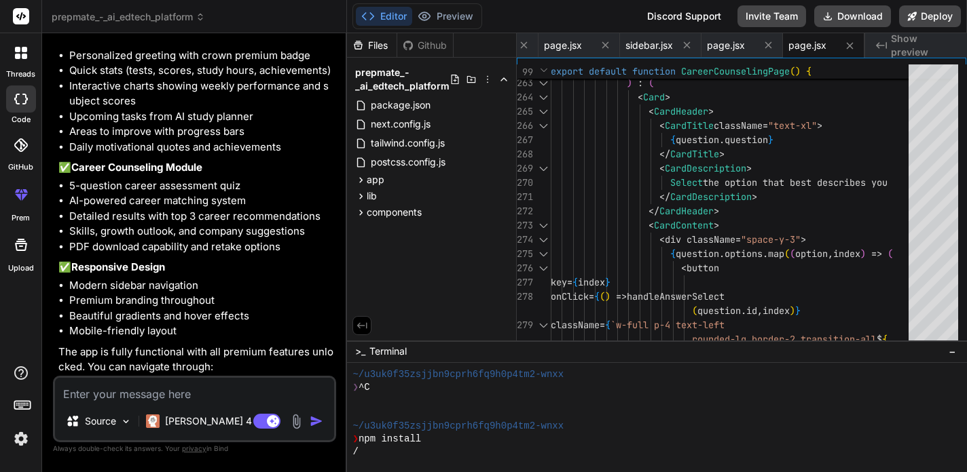
scroll to position [2804, 0]
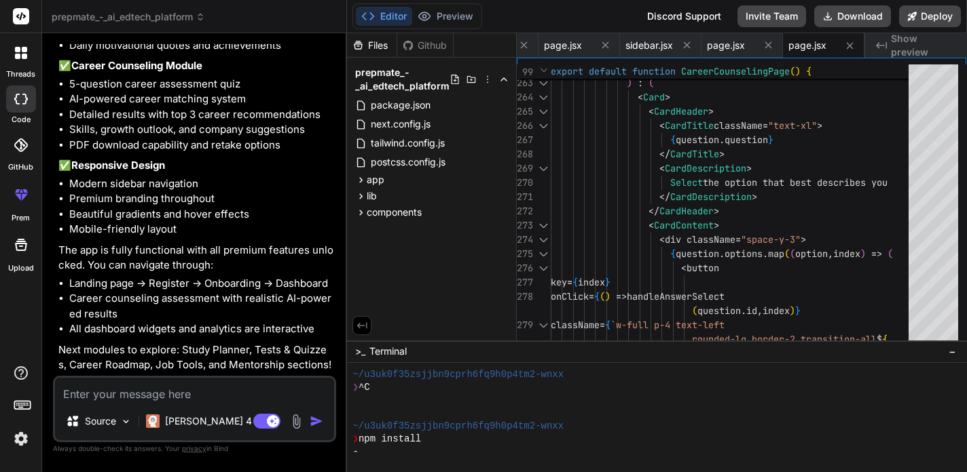
click at [185, 401] on textarea at bounding box center [194, 390] width 279 height 24
type textarea "n"
type textarea "x"
type textarea "np"
type textarea "x"
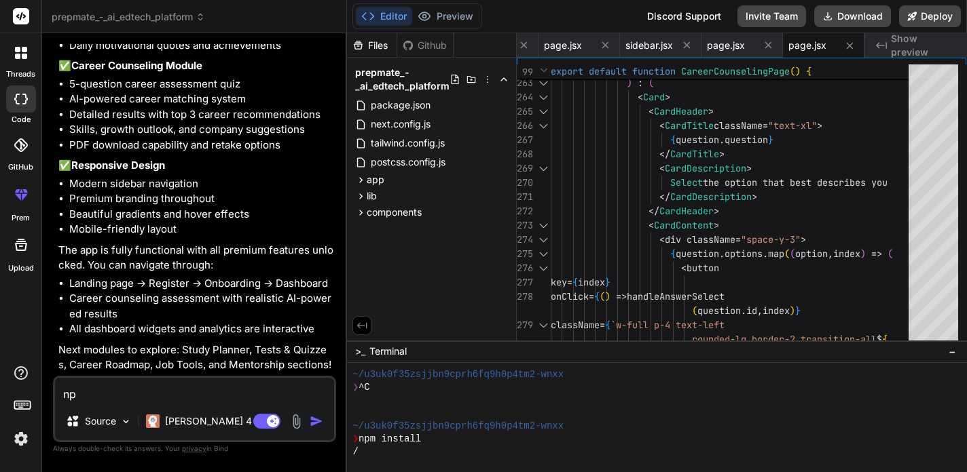
type textarea "npm"
type textarea "x"
type textarea "npm"
type textarea "x"
type textarea "npm i"
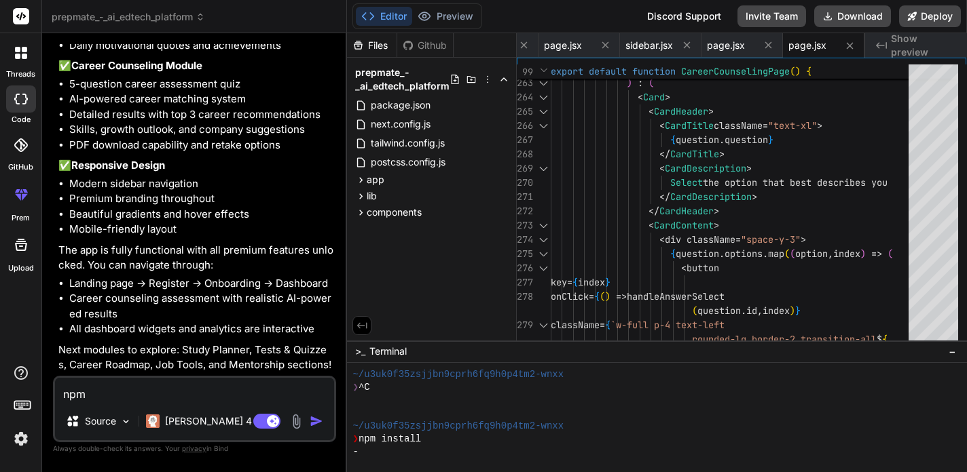
type textarea "x"
type textarea "npm in"
type textarea "x"
type textarea "npm ins"
type textarea "x"
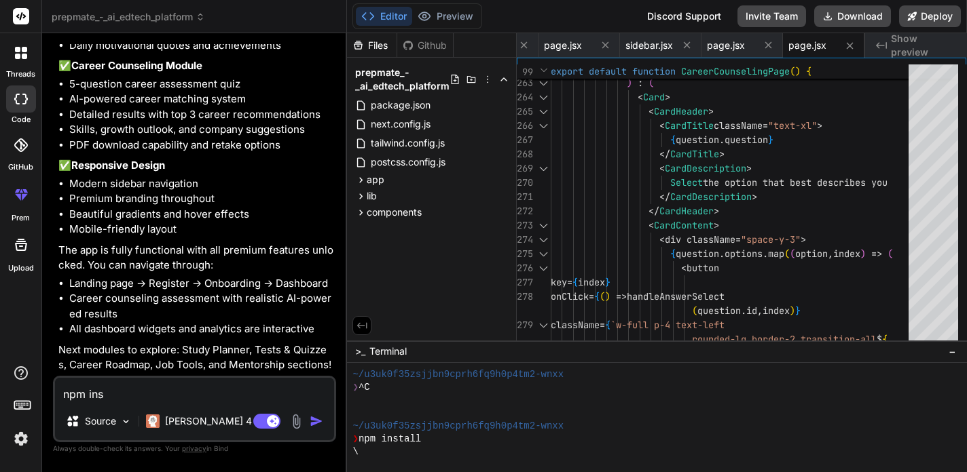
type textarea "npm inst"
type textarea "x"
type textarea "npm insta"
type textarea "x"
type textarea "npm insta;"
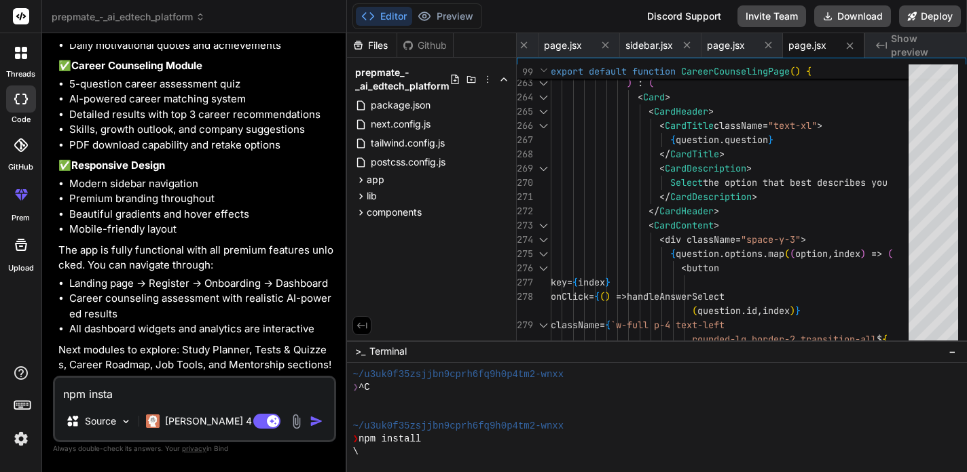
type textarea "x"
type textarea "npm insta"
type textarea "x"
type textarea "npm instal"
type textarea "x"
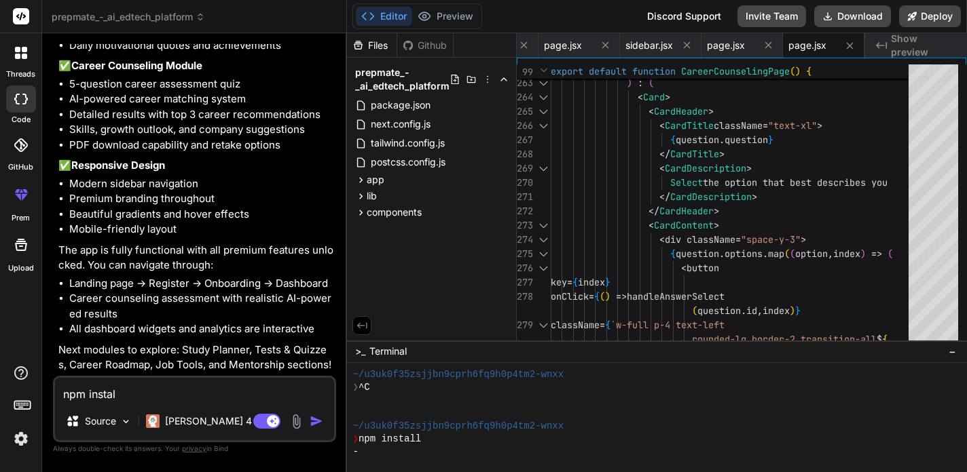
type textarea "npm install"
type textarea "x"
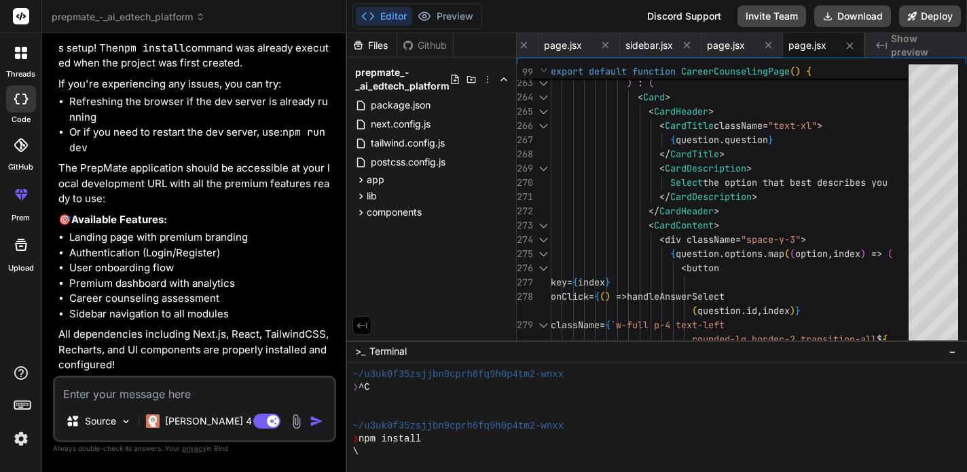
scroll to position [3234, 0]
click at [455, 10] on button "Preview" at bounding box center [445, 16] width 67 height 19
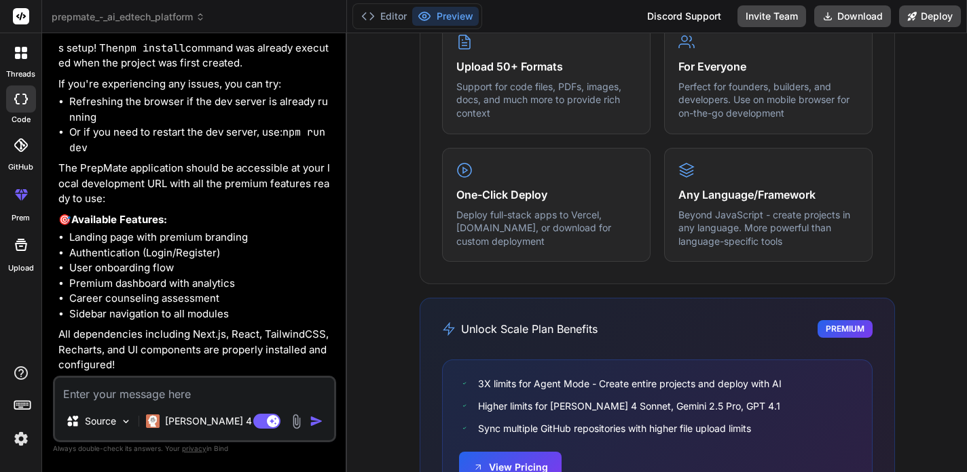
scroll to position [918, 0]
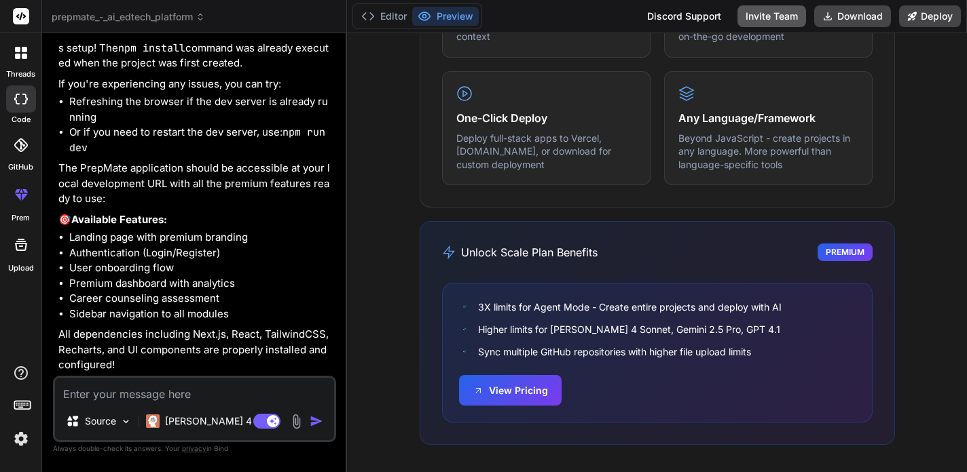
type textarea "x"
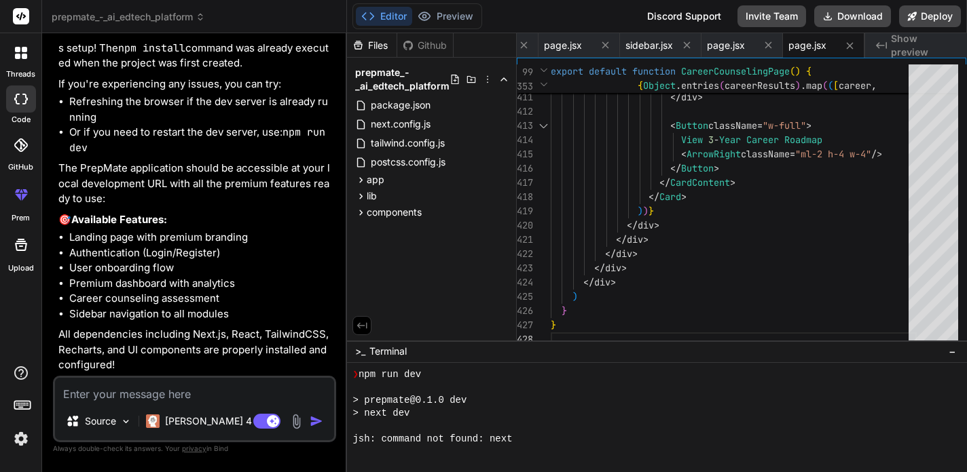
scroll to position [181, 0]
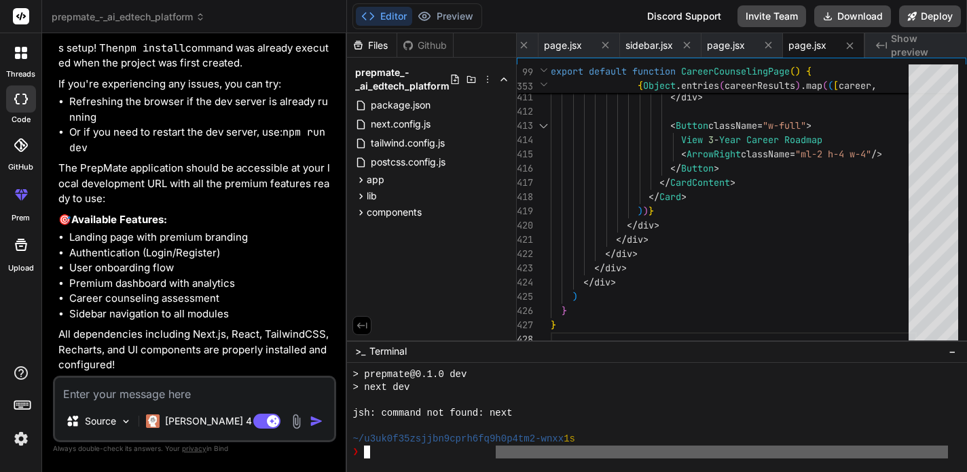
click at [495, 460] on div at bounding box center [657, 417] width 620 height 109
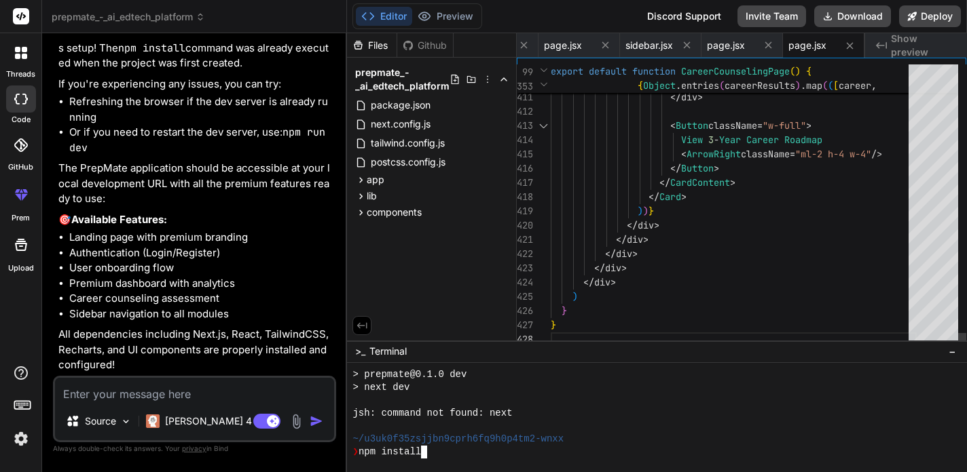
scroll to position [297, 0]
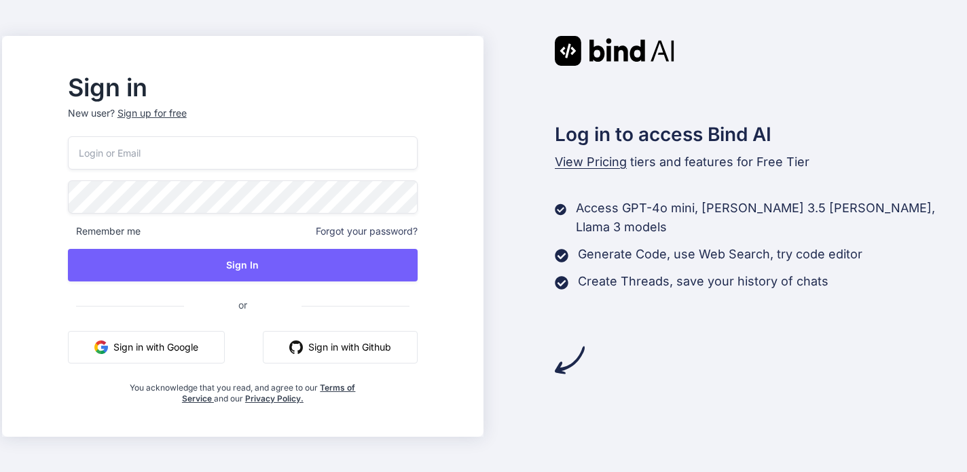
click at [221, 338] on button "Sign in with Google" at bounding box center [146, 347] width 157 height 33
